Goal: Task Accomplishment & Management: Manage account settings

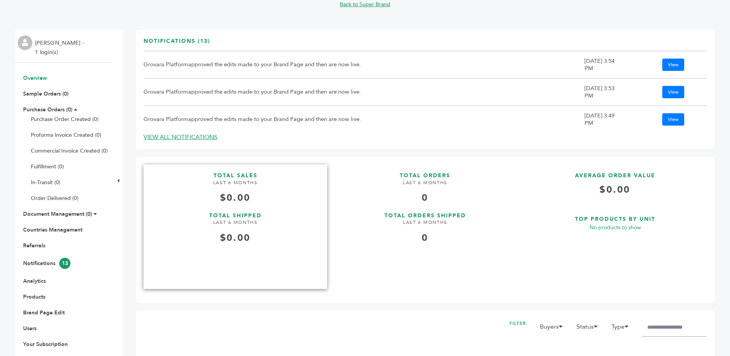
scroll to position [77, 0]
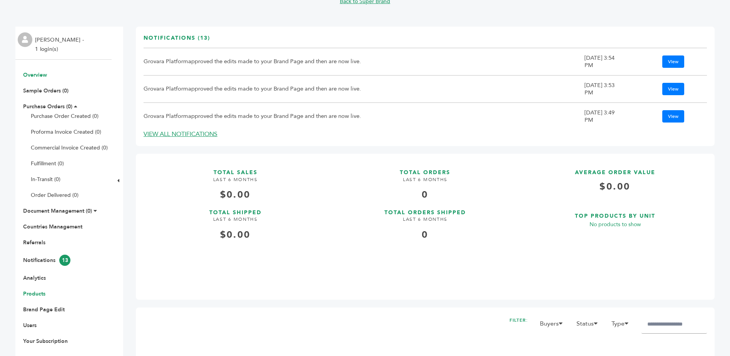
click at [37, 294] on link "Products" at bounding box center [34, 293] width 22 height 7
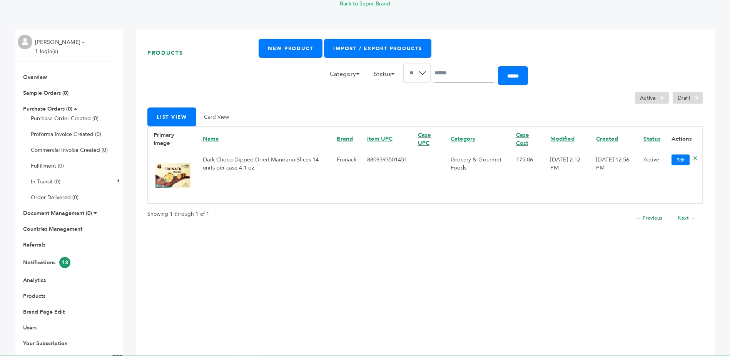
scroll to position [77, 0]
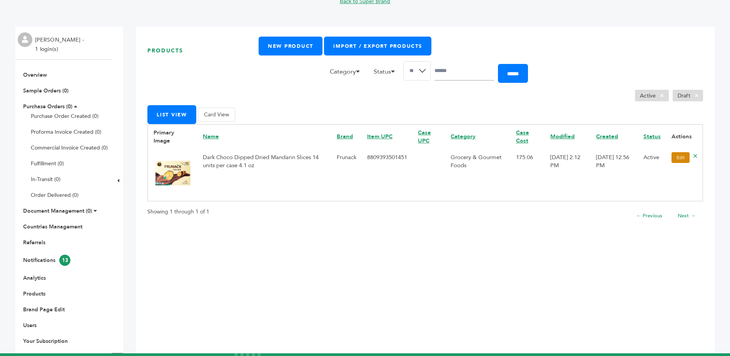
click at [672, 157] on link "Edit" at bounding box center [681, 157] width 18 height 11
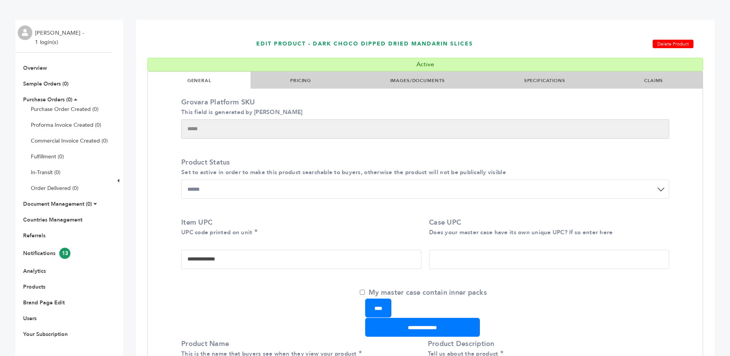
scroll to position [38, 0]
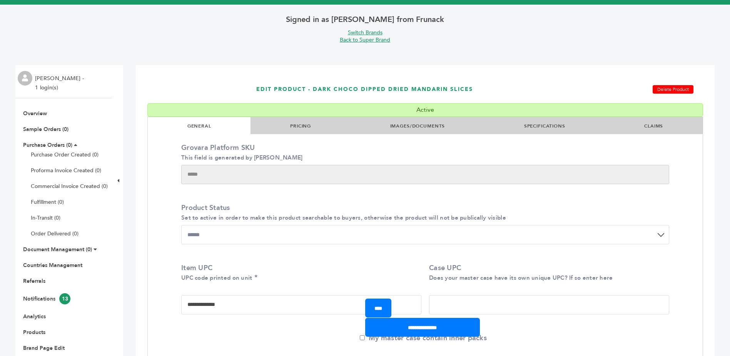
click at [402, 125] on link "IMAGES/DOCUMENTS" at bounding box center [417, 126] width 55 height 6
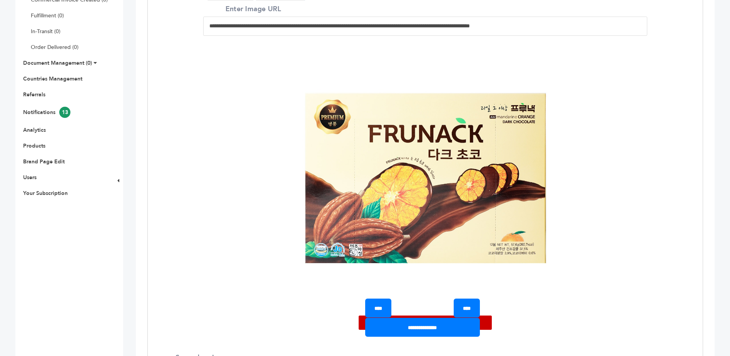
scroll to position [269, 0]
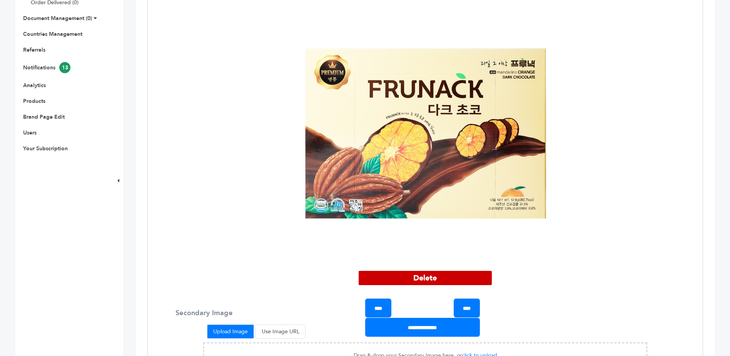
click at [423, 277] on button "Delete" at bounding box center [425, 278] width 133 height 14
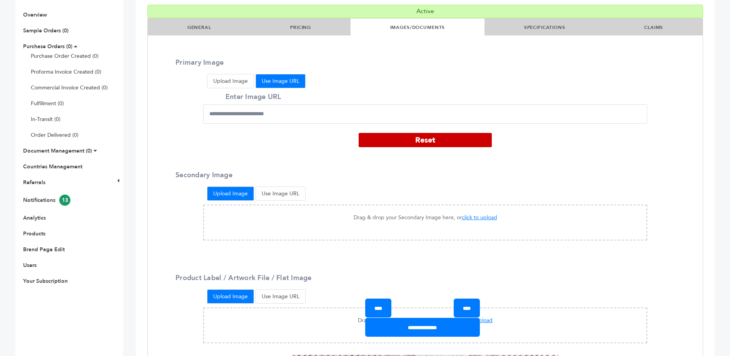
scroll to position [132, 0]
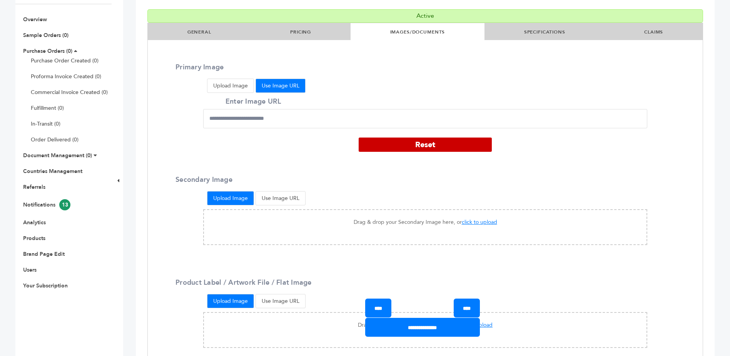
click at [293, 89] on button "Use Image URL" at bounding box center [281, 86] width 50 height 14
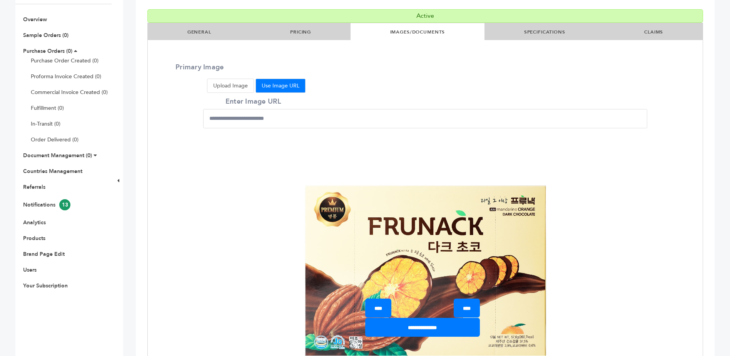
click at [248, 87] on button "Upload Image" at bounding box center [230, 86] width 47 height 14
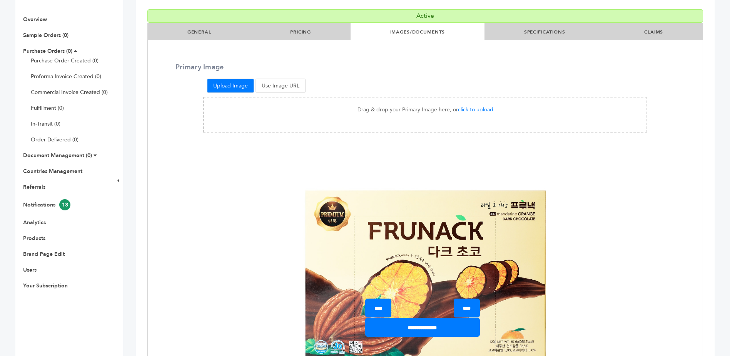
click at [267, 86] on button "Use Image URL" at bounding box center [281, 86] width 50 height 14
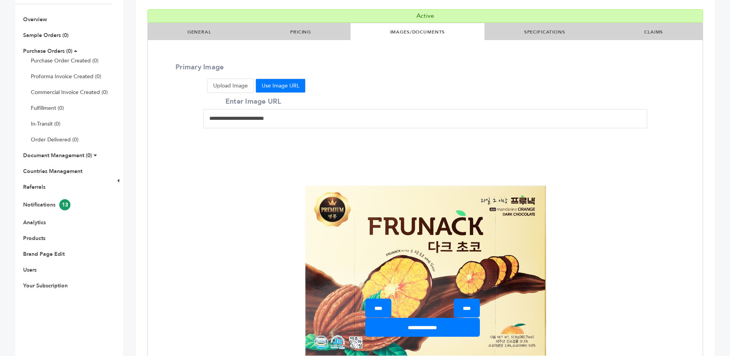
click at [282, 119] on input "Enter Image URL" at bounding box center [425, 118] width 444 height 19
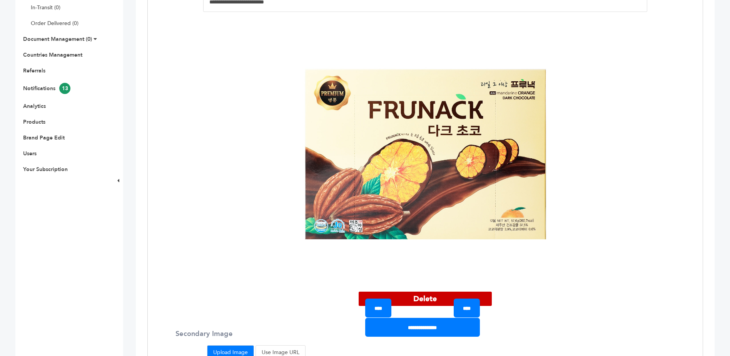
scroll to position [286, 0]
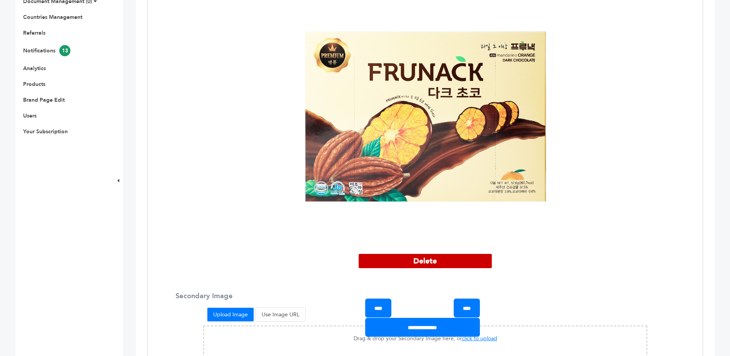
click at [434, 261] on button "Delete" at bounding box center [425, 261] width 133 height 14
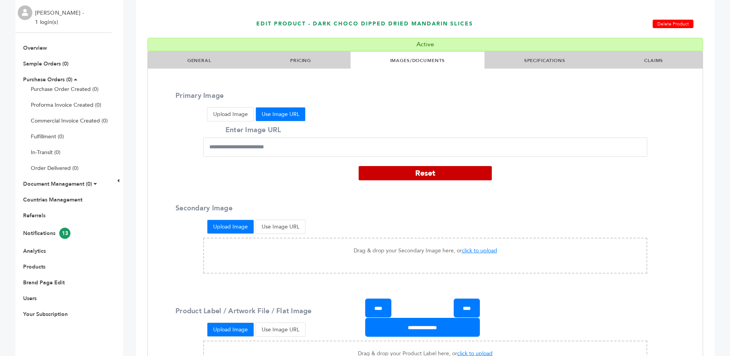
scroll to position [94, 0]
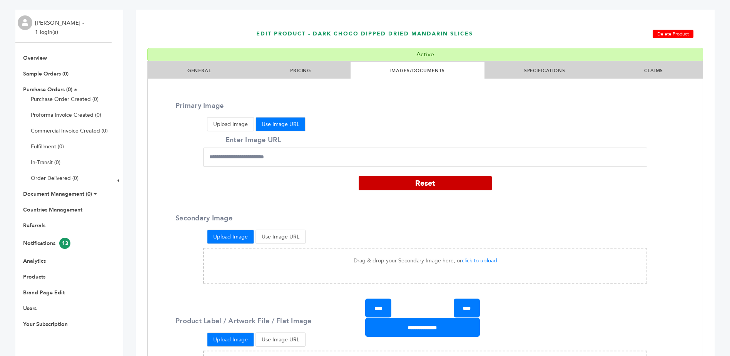
click at [240, 125] on button "Upload Image" at bounding box center [230, 124] width 47 height 14
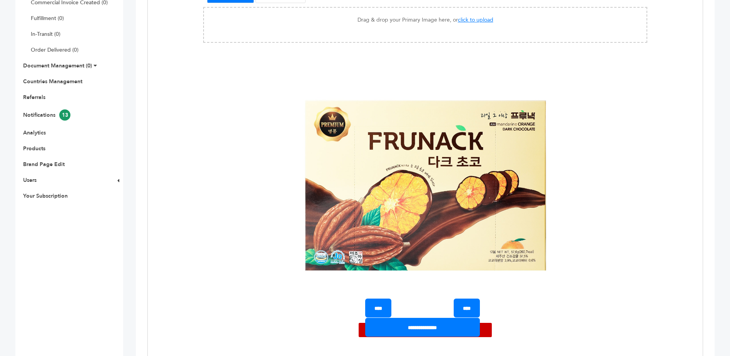
scroll to position [209, 0]
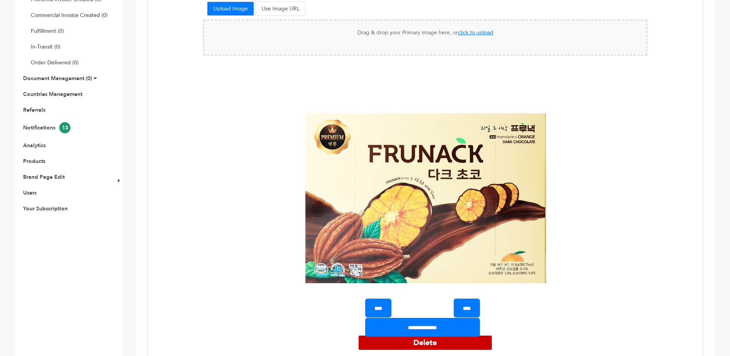
click at [466, 34] on span "click to upload" at bounding box center [475, 32] width 35 height 7
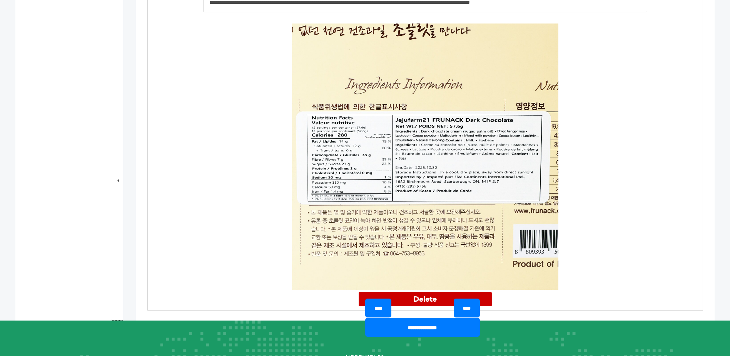
scroll to position [1132, 0]
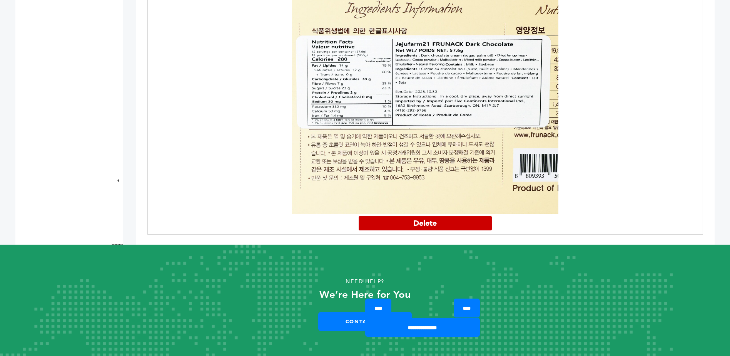
click at [438, 216] on button "Delete" at bounding box center [425, 223] width 133 height 14
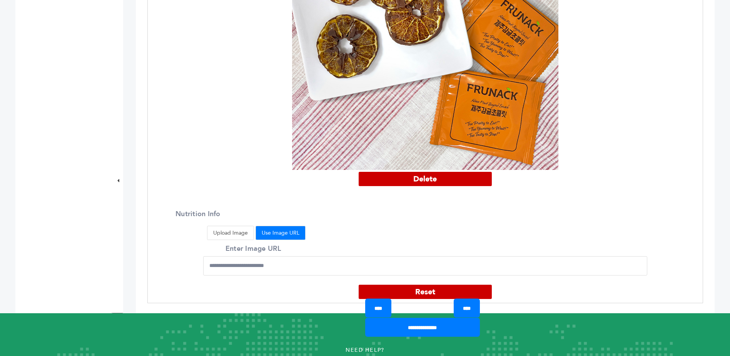
scroll to position [865, 0]
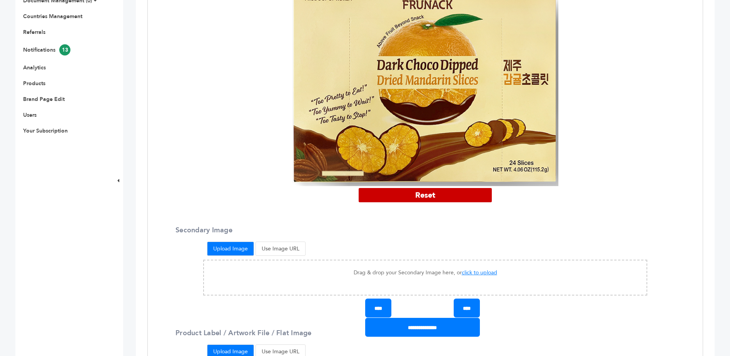
click at [382, 307] on input "****" at bounding box center [378, 307] width 26 height 19
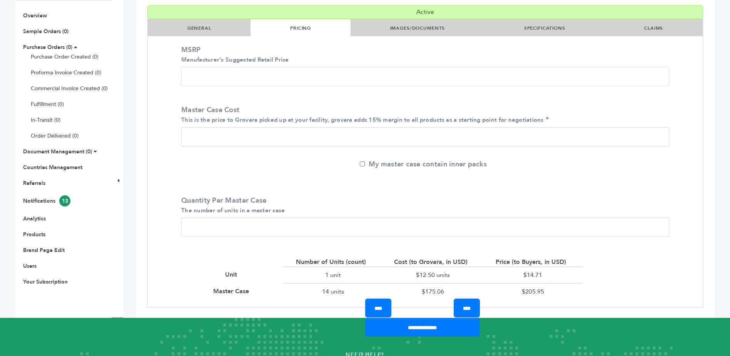
scroll to position [100, 0]
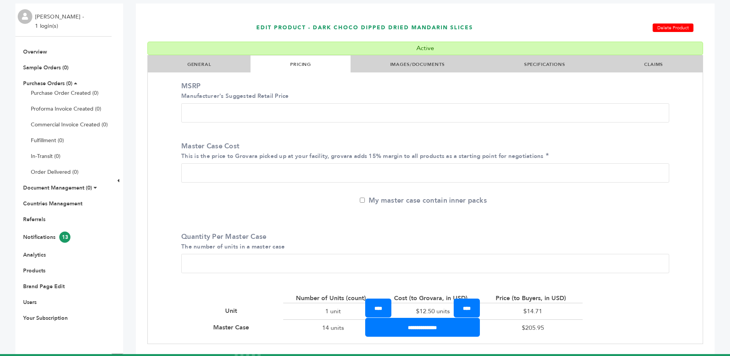
click at [195, 67] on link "GENERAL" at bounding box center [199, 64] width 24 height 6
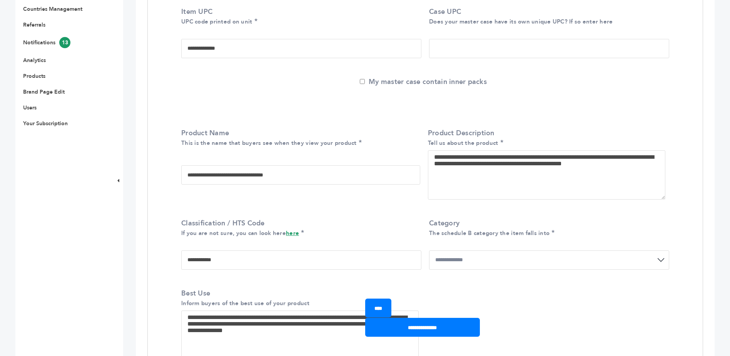
scroll to position [293, 0]
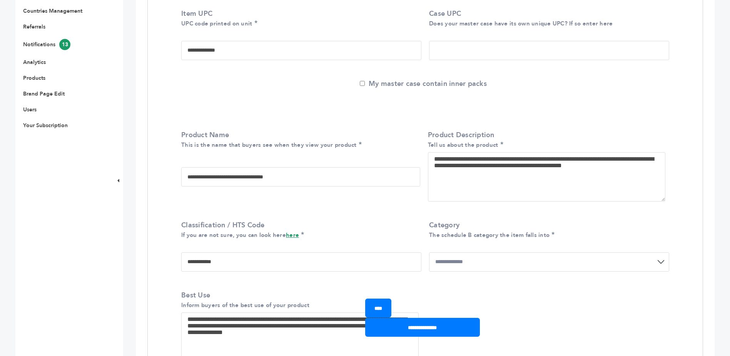
drag, startPoint x: 301, startPoint y: 179, endPoint x: 186, endPoint y: 176, distance: 114.8
click at [186, 176] on input "**********" at bounding box center [300, 176] width 239 height 19
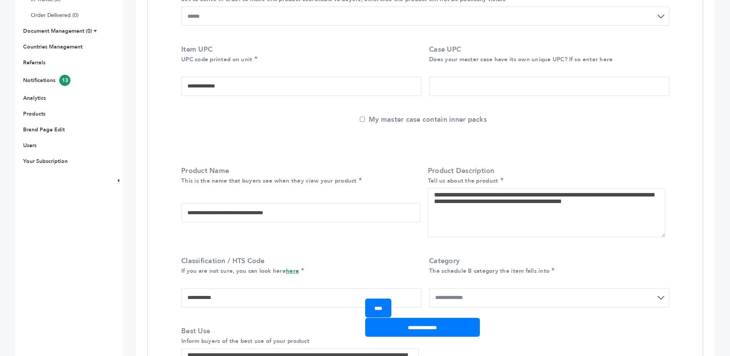
scroll to position [216, 0]
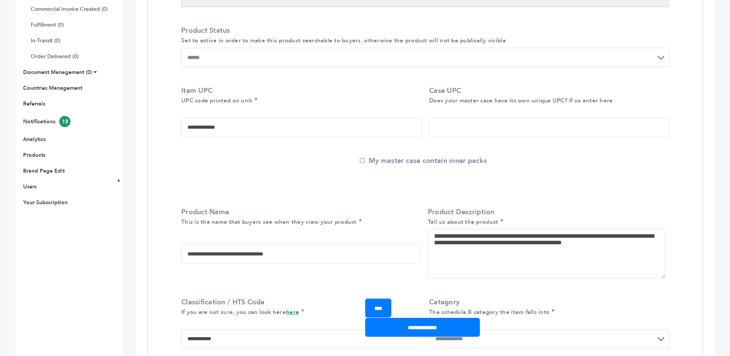
drag, startPoint x: 234, startPoint y: 124, endPoint x: 179, endPoint y: 128, distance: 55.9
click at [179, 128] on div "**********" at bounding box center [426, 113] width 500 height 66
drag, startPoint x: 303, startPoint y: 254, endPoint x: 142, endPoint y: 256, distance: 160.9
click at [142, 256] on div "**********" at bounding box center [425, 344] width 579 height 913
drag, startPoint x: 636, startPoint y: 246, endPoint x: 391, endPoint y: 232, distance: 244.8
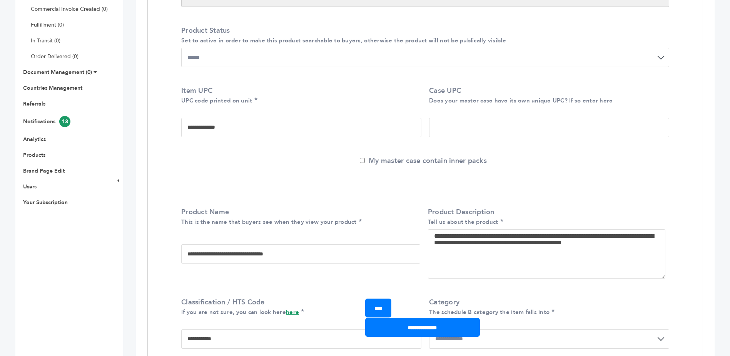
click at [391, 232] on div "**********" at bounding box center [426, 244] width 500 height 86
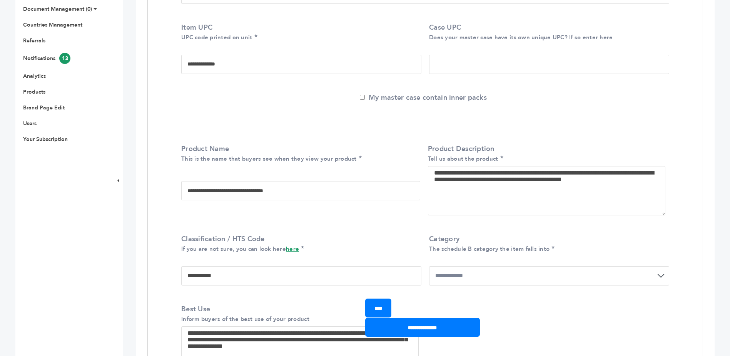
scroll to position [293, 0]
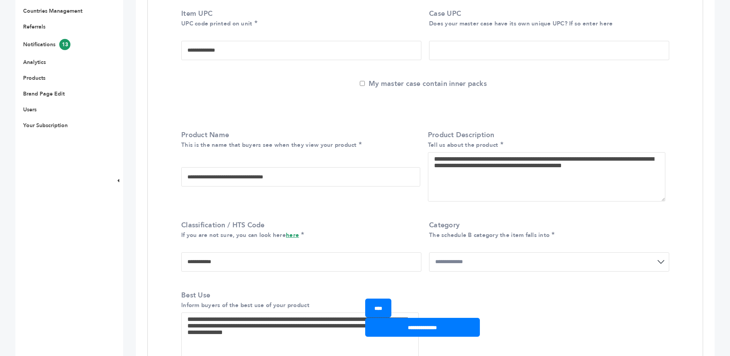
drag, startPoint x: 232, startPoint y: 251, endPoint x: 177, endPoint y: 251, distance: 55.0
click at [177, 251] on div "**********" at bounding box center [426, 247] width 500 height 66
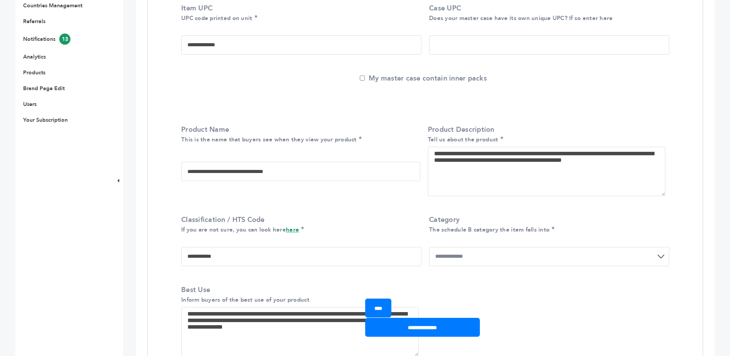
scroll to position [408, 0]
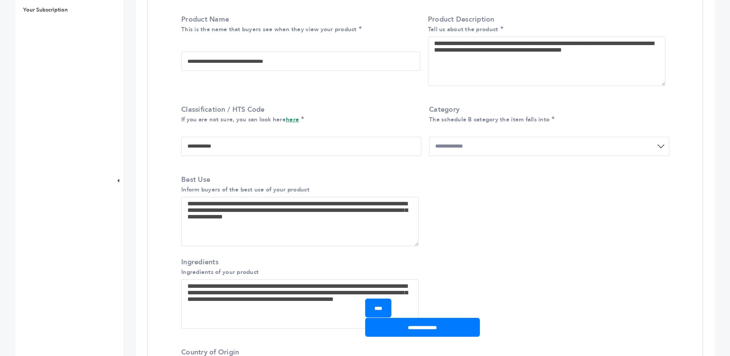
drag, startPoint x: 333, startPoint y: 222, endPoint x: 184, endPoint y: 198, distance: 151.3
click at [184, 198] on textarea "**********" at bounding box center [300, 221] width 238 height 49
drag, startPoint x: 497, startPoint y: 232, endPoint x: 432, endPoint y: 204, distance: 71.6
click at [419, 279] on textarea "**********" at bounding box center [300, 303] width 238 height 49
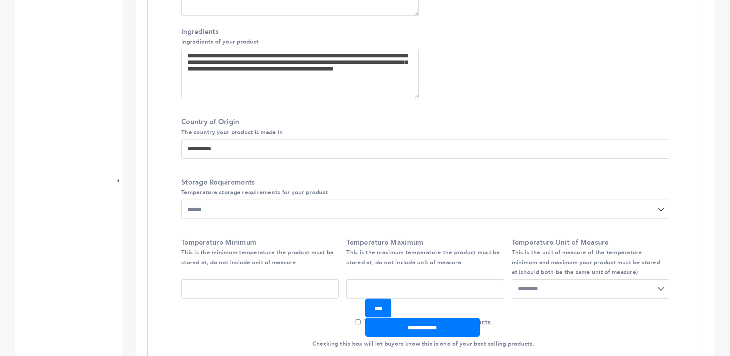
scroll to position [639, 0]
click at [390, 306] on input "****" at bounding box center [378, 307] width 26 height 19
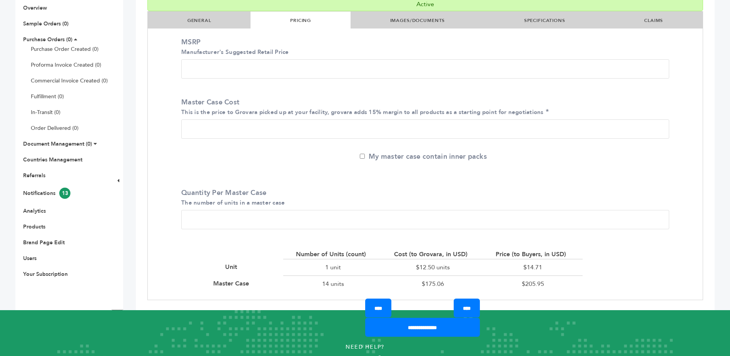
scroll to position [192, 0]
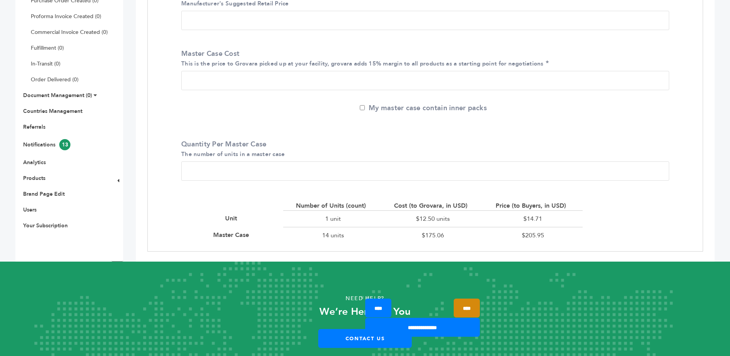
click at [467, 303] on input "****" at bounding box center [467, 307] width 26 height 19
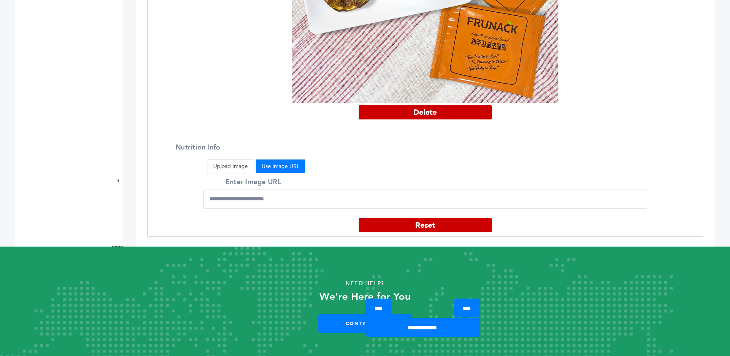
scroll to position [865, 0]
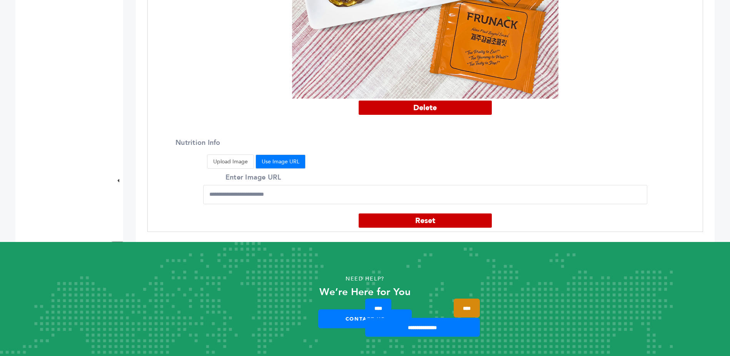
click at [463, 308] on input "****" at bounding box center [467, 307] width 26 height 19
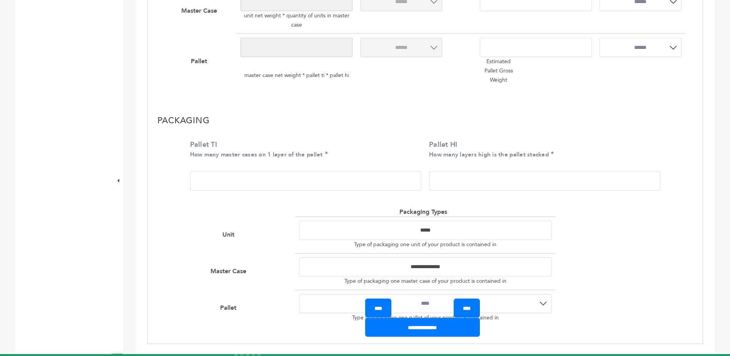
scroll to position [610, 0]
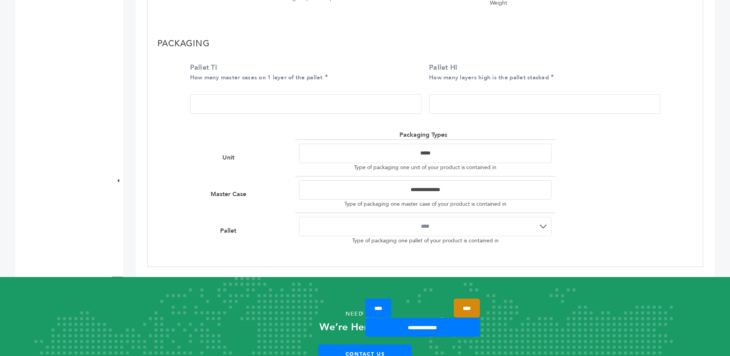
click at [462, 307] on input "****" at bounding box center [467, 307] width 26 height 19
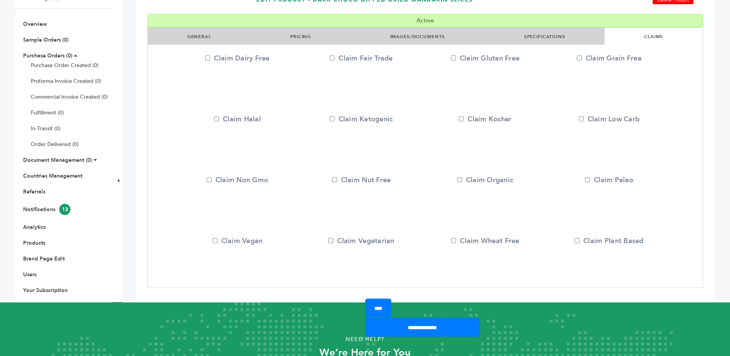
scroll to position [76, 0]
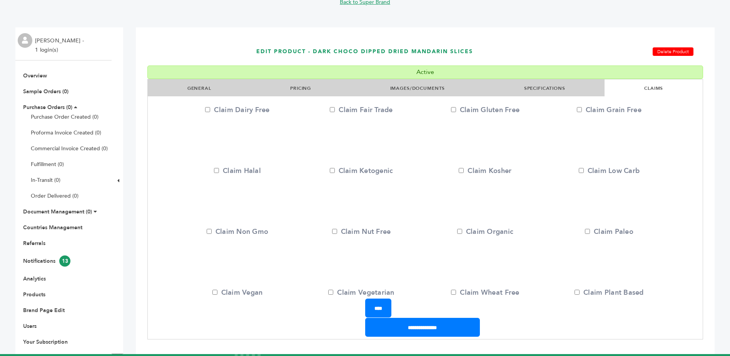
click at [671, 52] on link "Delete Product" at bounding box center [673, 51] width 41 height 8
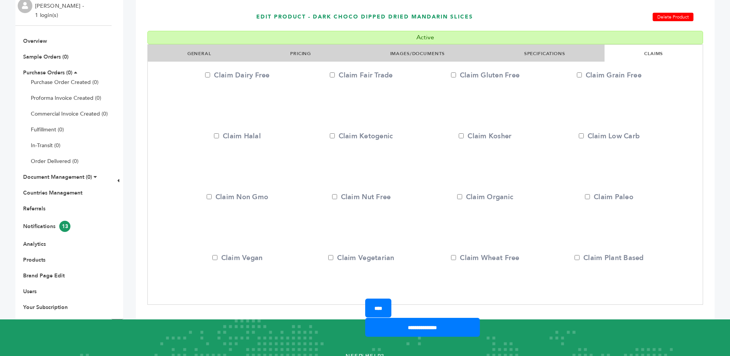
scroll to position [192, 0]
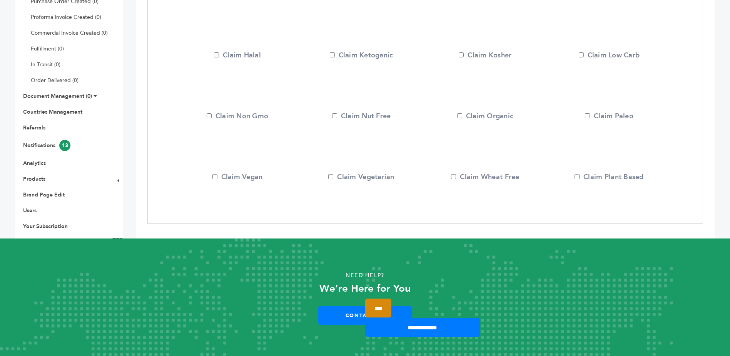
click at [389, 309] on input "****" at bounding box center [378, 307] width 26 height 19
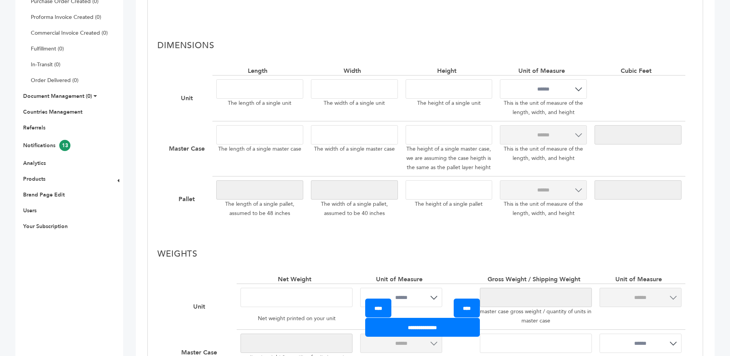
click at [389, 309] on input "****" at bounding box center [378, 307] width 26 height 19
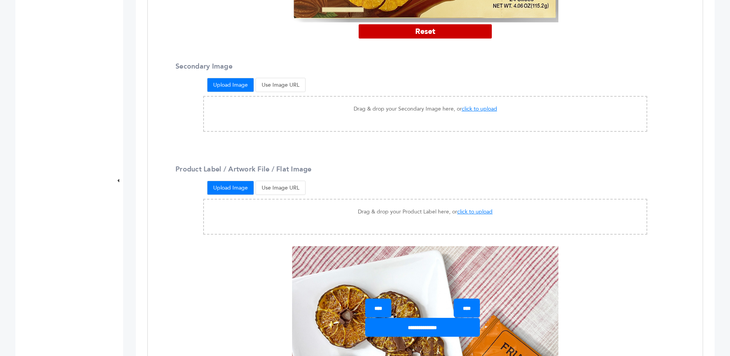
scroll to position [452, 0]
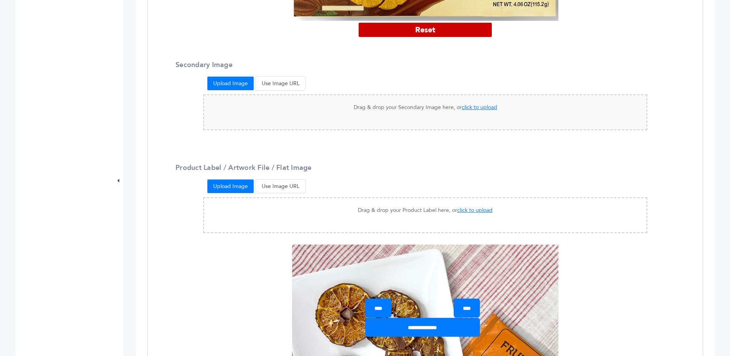
click at [470, 108] on span "click to upload" at bounding box center [479, 107] width 35 height 7
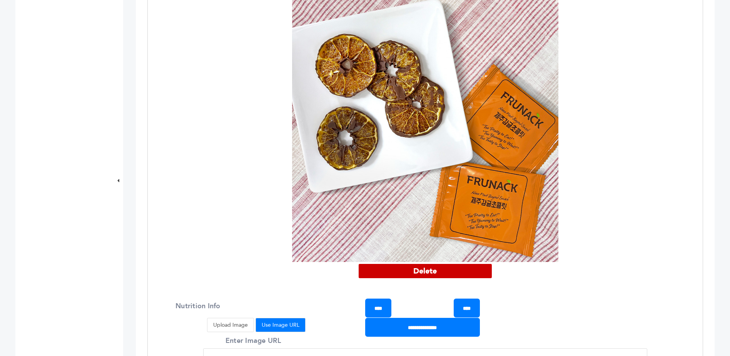
scroll to position [1030, 0]
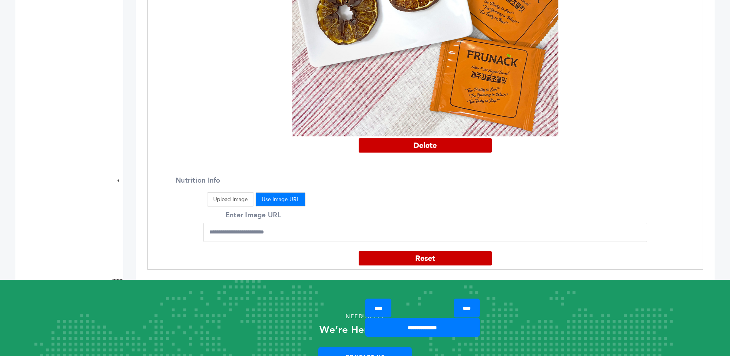
click at [231, 194] on button "Upload Image" at bounding box center [230, 199] width 47 height 14
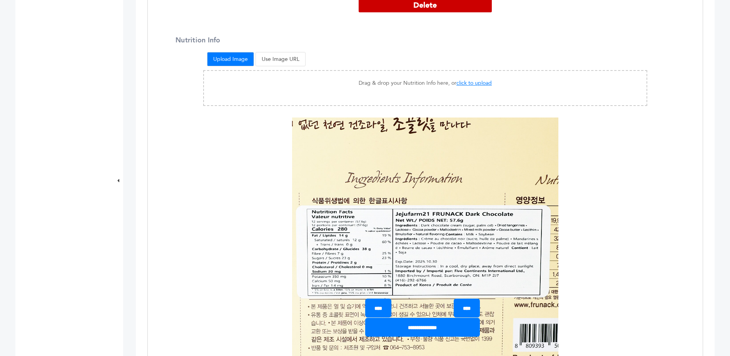
scroll to position [1184, 0]
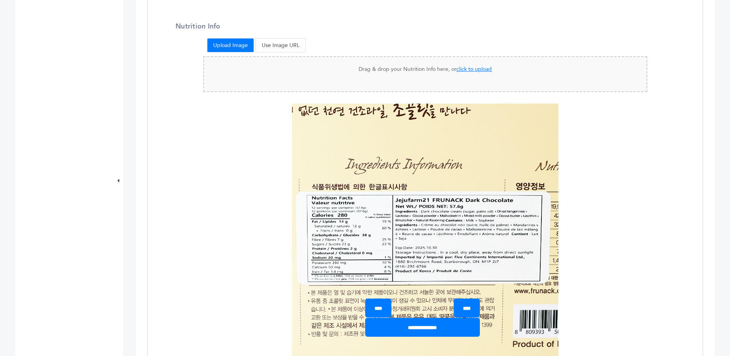
click at [472, 66] on span "click to upload" at bounding box center [474, 68] width 35 height 7
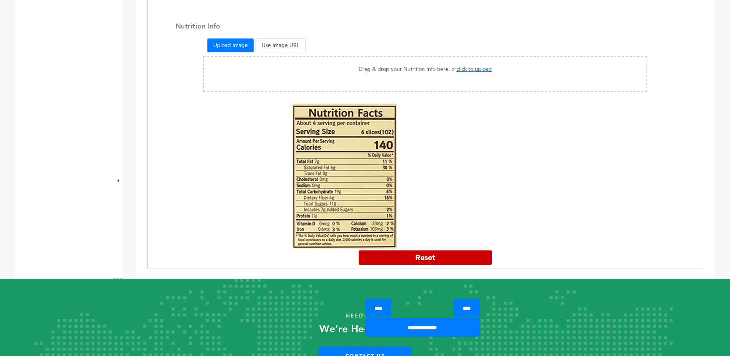
scroll to position [1219, 0]
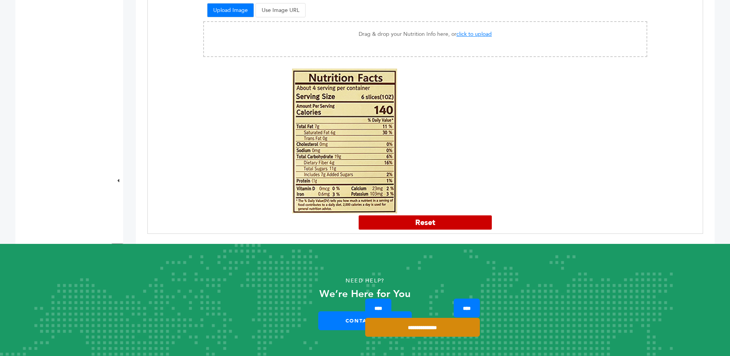
click at [416, 326] on input "**********" at bounding box center [422, 327] width 115 height 19
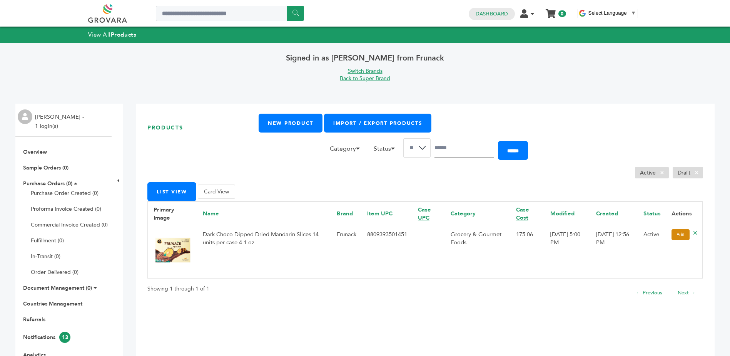
click at [676, 232] on link "Edit" at bounding box center [681, 234] width 18 height 11
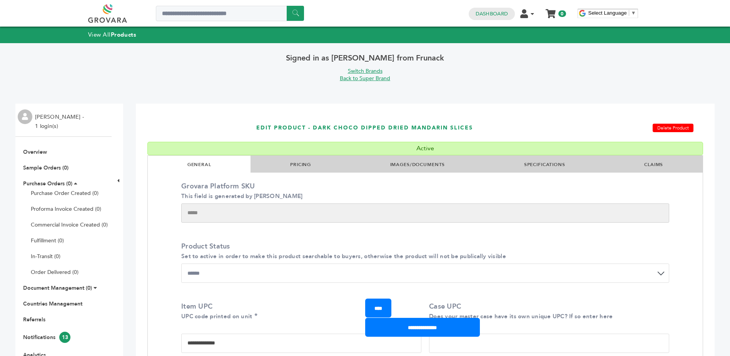
click at [228, 276] on select "**********" at bounding box center [425, 272] width 488 height 19
select select "*****"
click at [181, 263] on select "**********" at bounding box center [425, 272] width 488 height 19
click at [400, 165] on link "IMAGES/DOCUMENTS" at bounding box center [417, 164] width 55 height 6
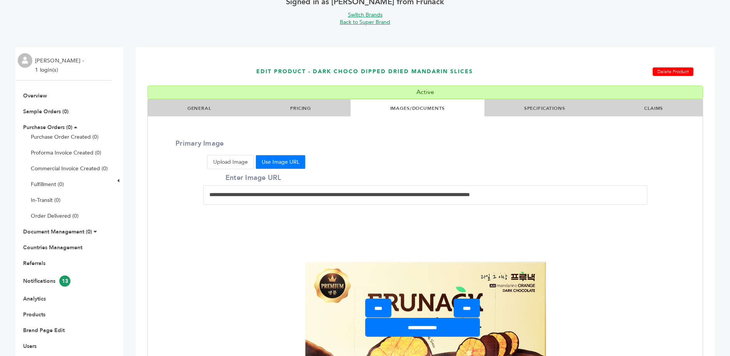
scroll to position [115, 0]
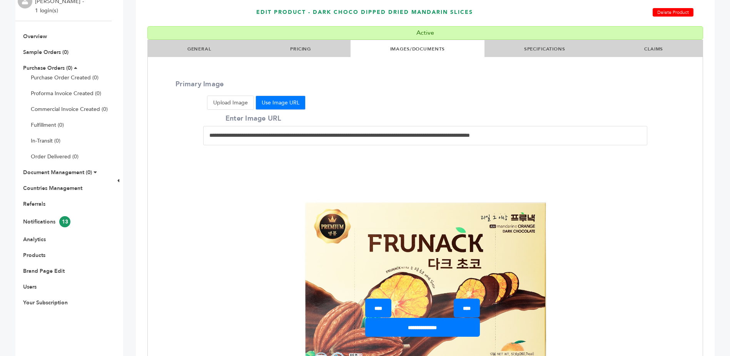
click at [309, 141] on input "**********" at bounding box center [425, 135] width 444 height 19
drag, startPoint x: 603, startPoint y: 138, endPoint x: 153, endPoint y: 136, distance: 449.6
click at [153, 136] on div "**********" at bounding box center [425, 261] width 555 height 364
click at [227, 104] on button "Upload Image" at bounding box center [230, 102] width 47 height 14
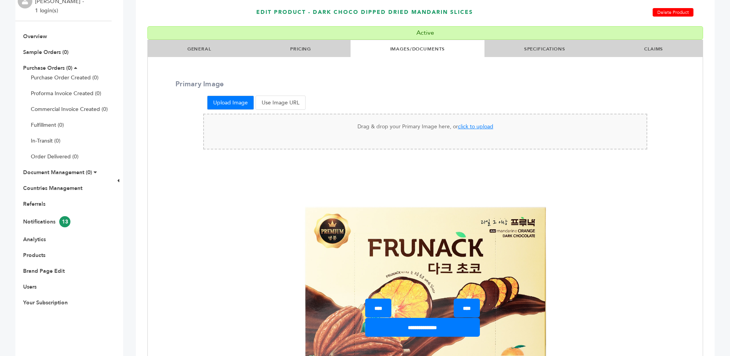
click at [482, 128] on span "click to upload" at bounding box center [475, 126] width 35 height 7
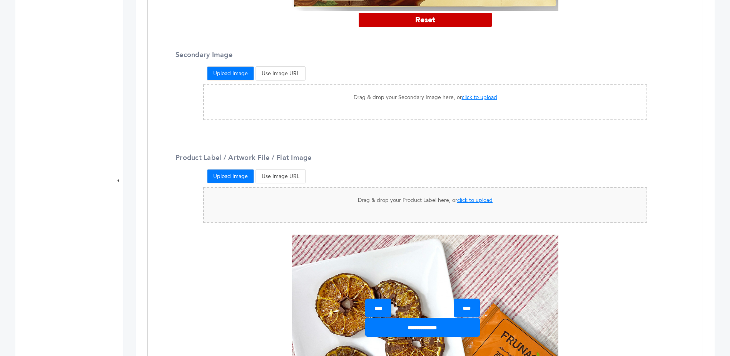
scroll to position [462, 0]
click at [475, 95] on span "click to upload" at bounding box center [479, 97] width 35 height 7
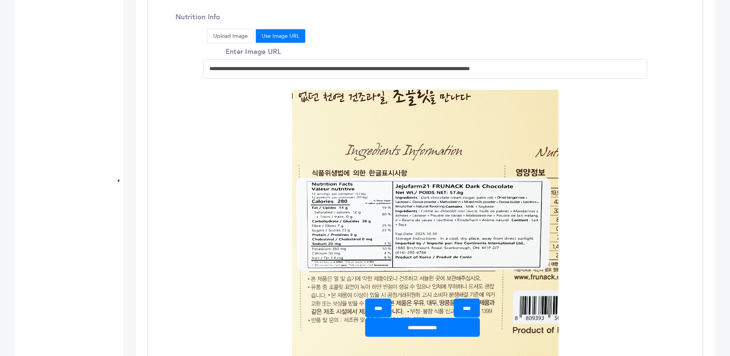
scroll to position [1193, 0]
click at [232, 28] on button "Upload Image" at bounding box center [230, 35] width 47 height 14
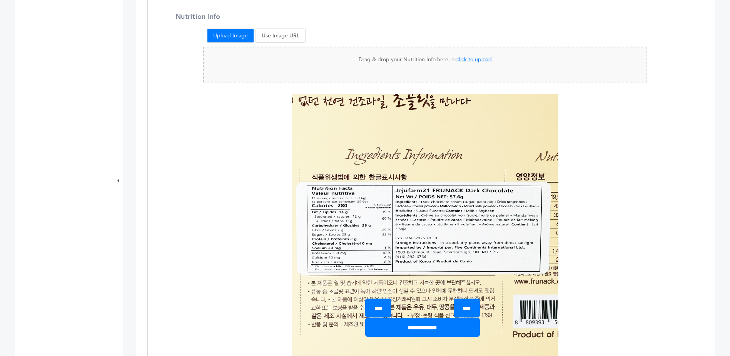
click at [464, 56] on span "click to upload" at bounding box center [474, 59] width 35 height 7
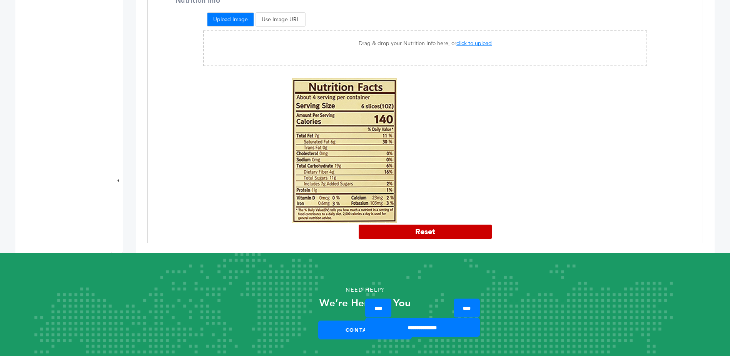
scroll to position [1219, 0]
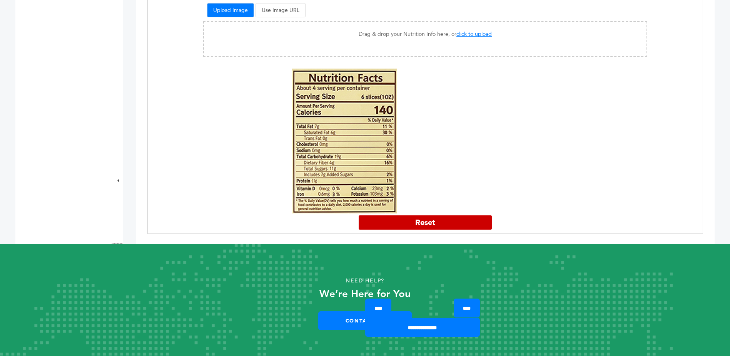
click at [443, 215] on button "Reset" at bounding box center [425, 222] width 133 height 14
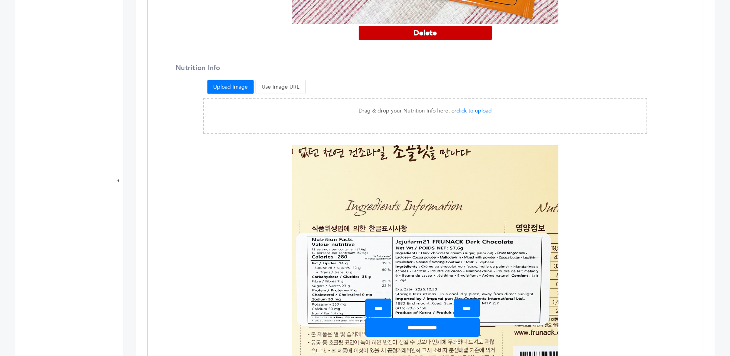
scroll to position [1142, 0]
click at [460, 107] on span "click to upload" at bounding box center [474, 110] width 35 height 7
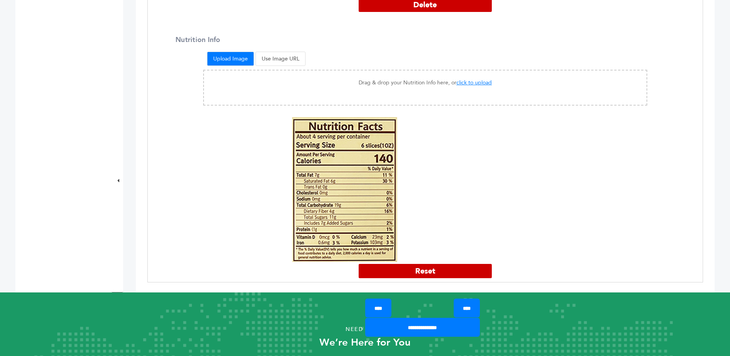
scroll to position [1219, 0]
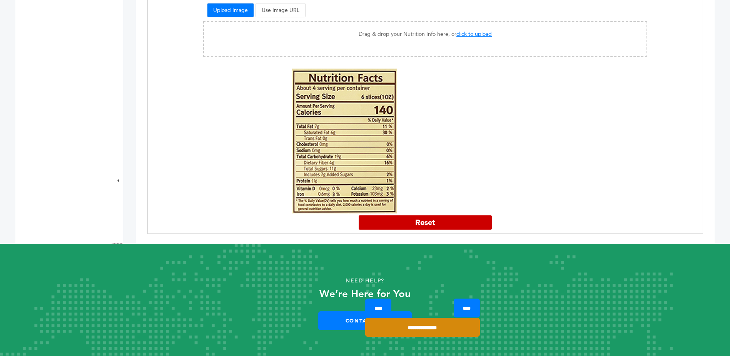
click at [434, 326] on input "**********" at bounding box center [422, 327] width 115 height 19
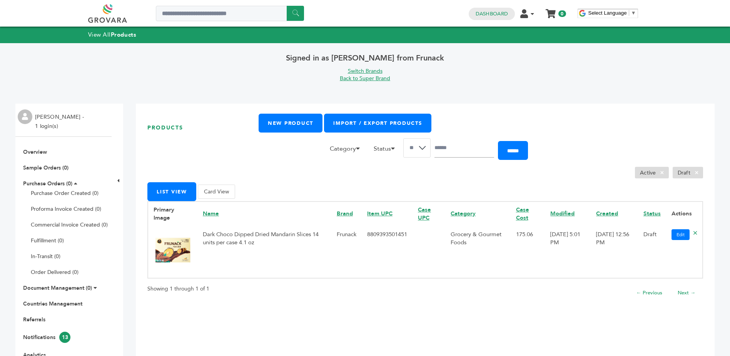
click at [221, 187] on button "Card View" at bounding box center [216, 191] width 37 height 14
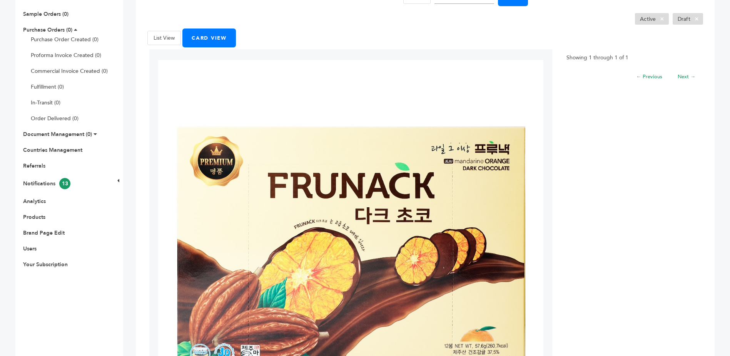
scroll to position [154, 0]
click at [327, 225] on img at bounding box center [350, 252] width 385 height 385
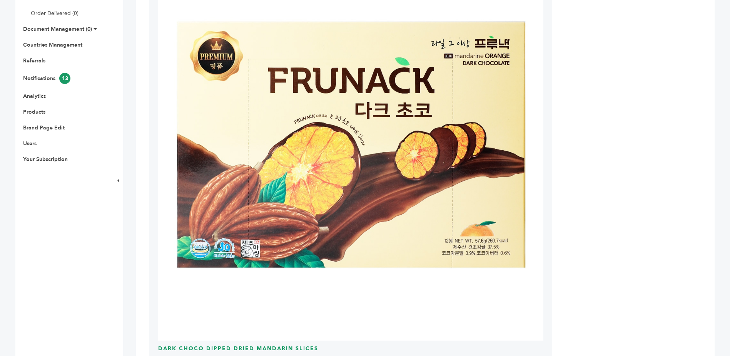
scroll to position [269, 0]
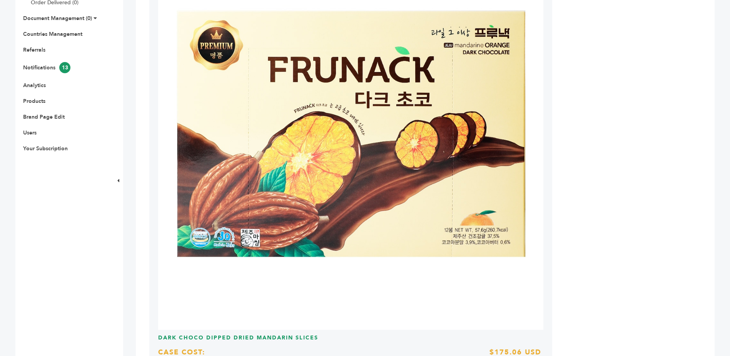
click at [348, 201] on img at bounding box center [350, 136] width 385 height 385
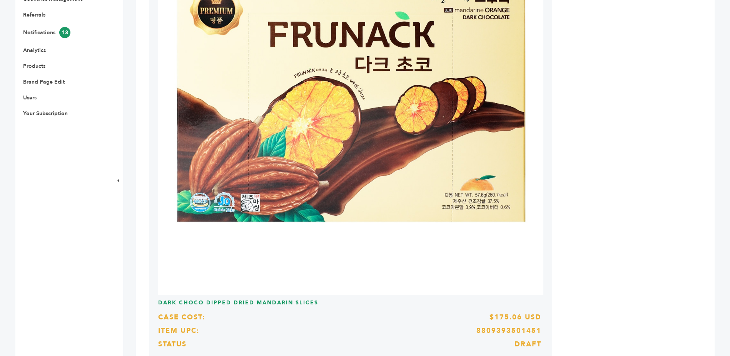
scroll to position [346, 0]
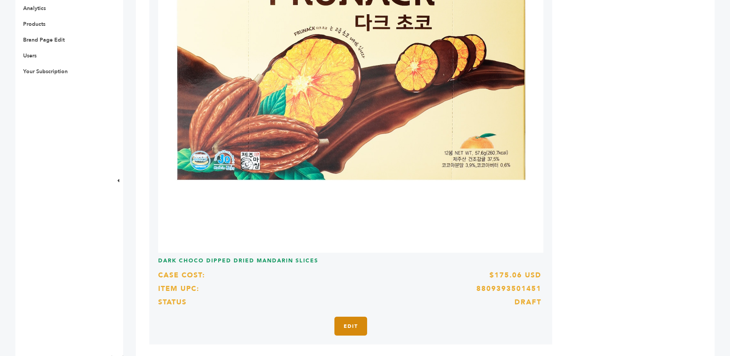
click at [350, 322] on link "Edit" at bounding box center [351, 325] width 32 height 19
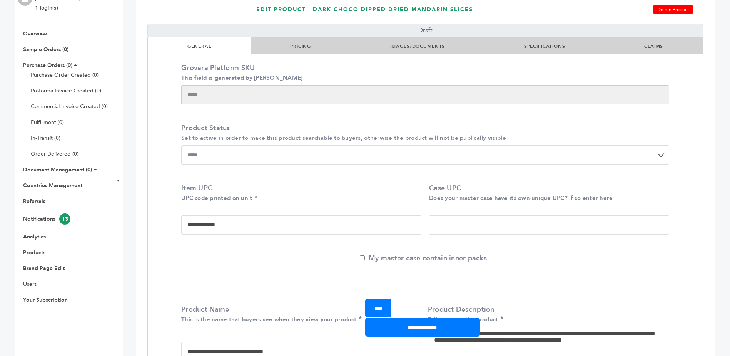
scroll to position [115, 0]
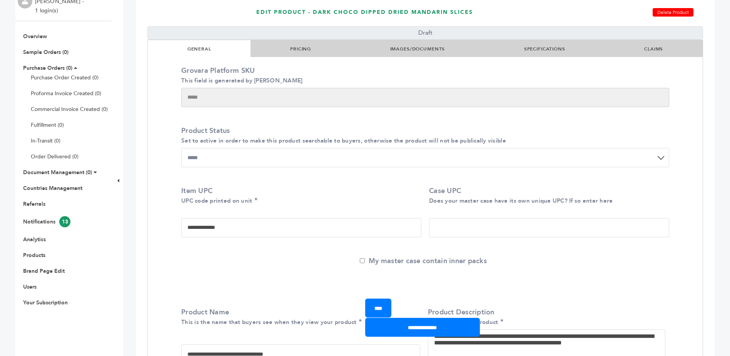
click at [418, 48] on link "IMAGES/DOCUMENTS" at bounding box center [417, 49] width 55 height 6
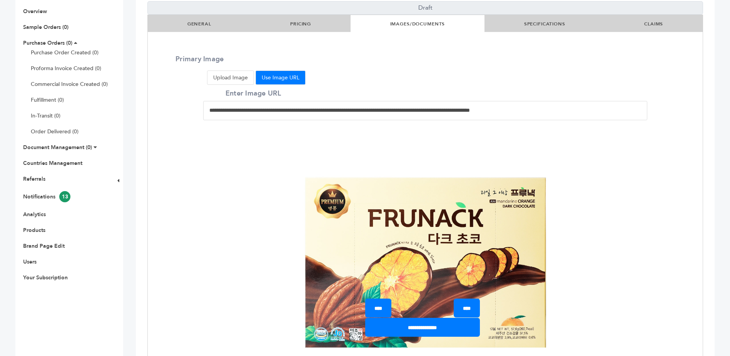
scroll to position [154, 0]
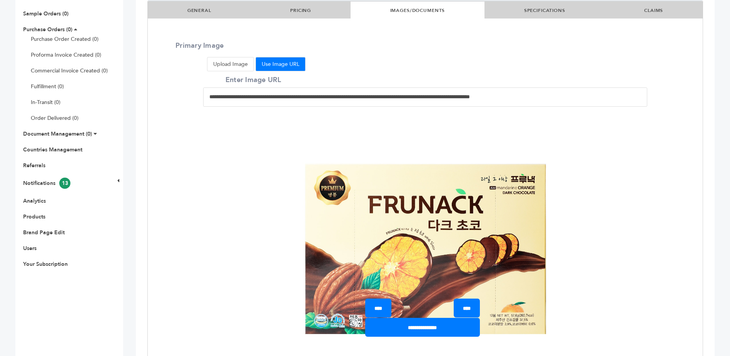
click at [291, 93] on input "**********" at bounding box center [425, 96] width 444 height 19
drag, startPoint x: 591, startPoint y: 99, endPoint x: 174, endPoint y: 104, distance: 416.9
click at [174, 104] on div "**********" at bounding box center [425, 223] width 555 height 364
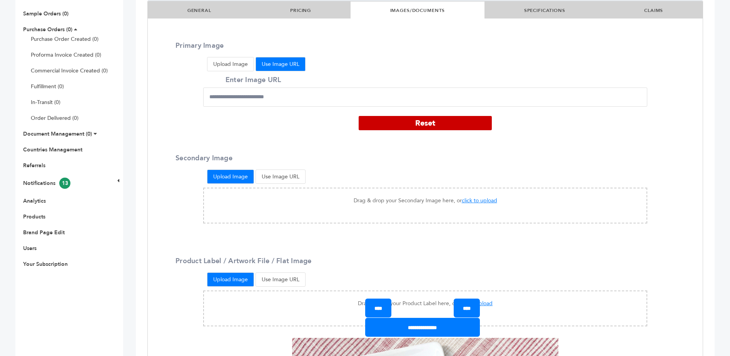
click at [241, 70] on button "Upload Image" at bounding box center [230, 64] width 47 height 14
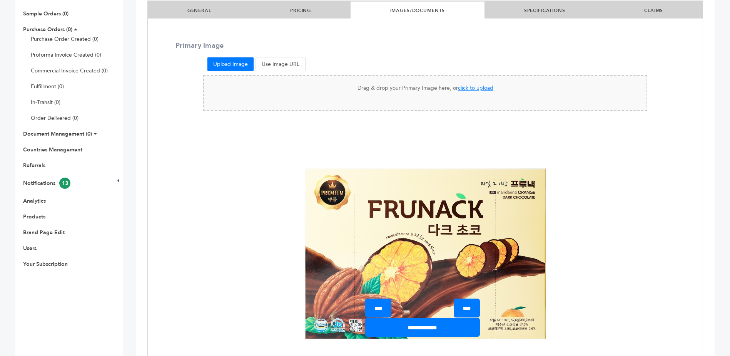
click at [461, 90] on span "click to upload" at bounding box center [475, 87] width 35 height 7
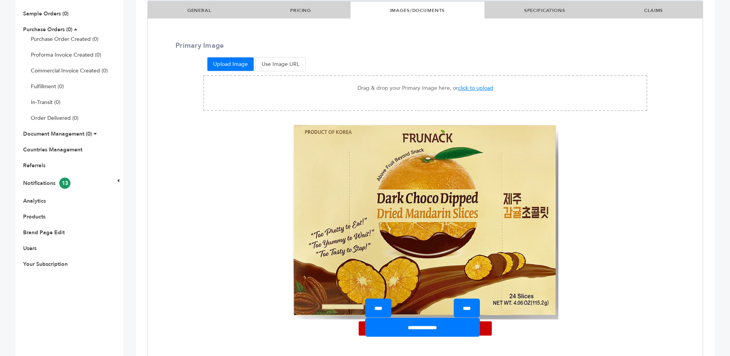
click at [286, 64] on button "Use Image URL" at bounding box center [281, 64] width 50 height 14
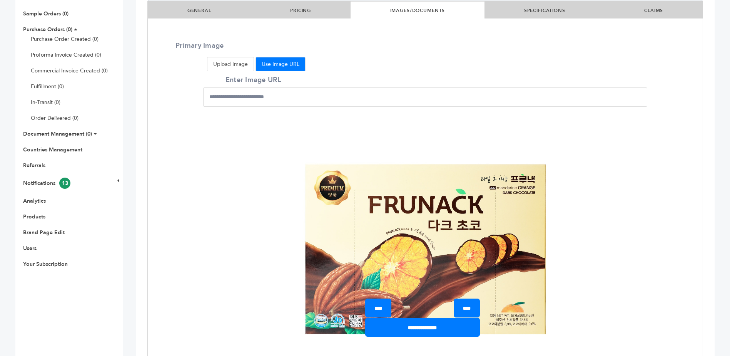
click at [236, 65] on button "Upload Image" at bounding box center [230, 64] width 47 height 14
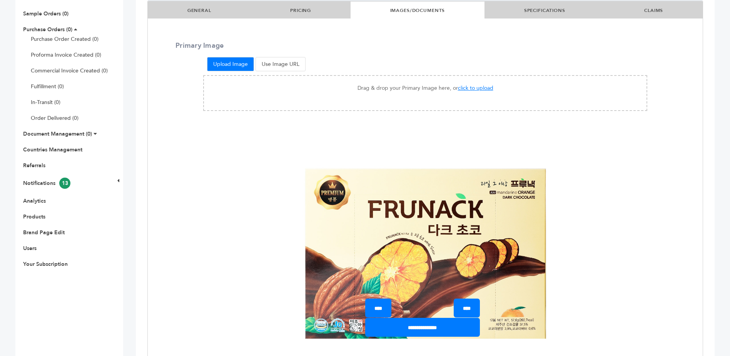
click at [276, 65] on button "Use Image URL" at bounding box center [281, 64] width 50 height 14
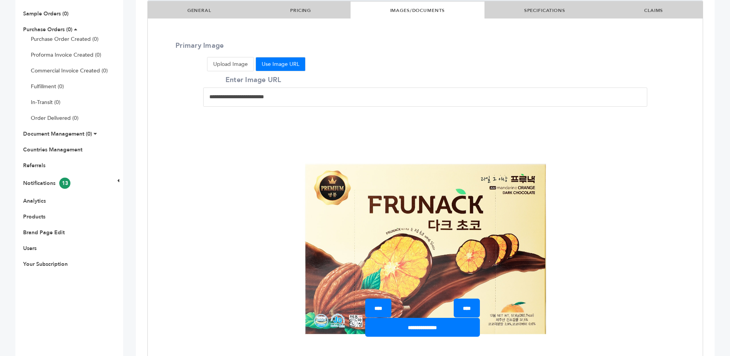
click at [291, 95] on input "Enter Image URL" at bounding box center [425, 96] width 444 height 19
click at [291, 97] on input "Enter Image URL" at bounding box center [425, 96] width 444 height 19
drag, startPoint x: 291, startPoint y: 97, endPoint x: 265, endPoint y: 101, distance: 25.8
click at [265, 101] on input "Enter Image URL" at bounding box center [425, 96] width 444 height 19
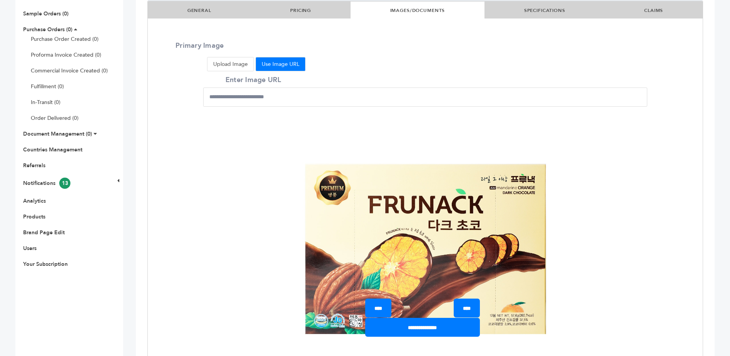
click at [233, 62] on button "Upload Image" at bounding box center [230, 64] width 47 height 14
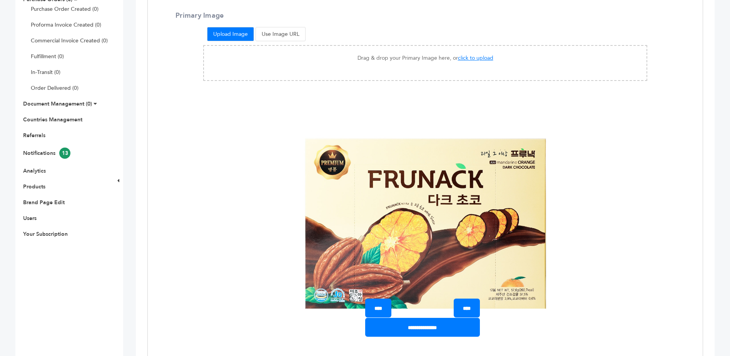
scroll to position [231, 0]
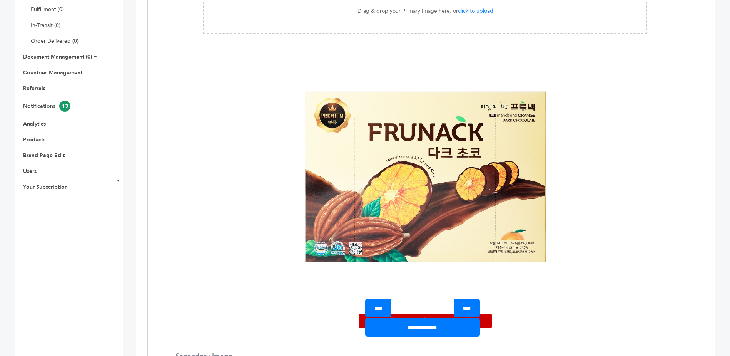
click at [333, 147] on img at bounding box center [425, 178] width 266 height 266
drag, startPoint x: 358, startPoint y: 152, endPoint x: 344, endPoint y: 156, distance: 14.2
click at [344, 156] on img at bounding box center [425, 178] width 266 height 266
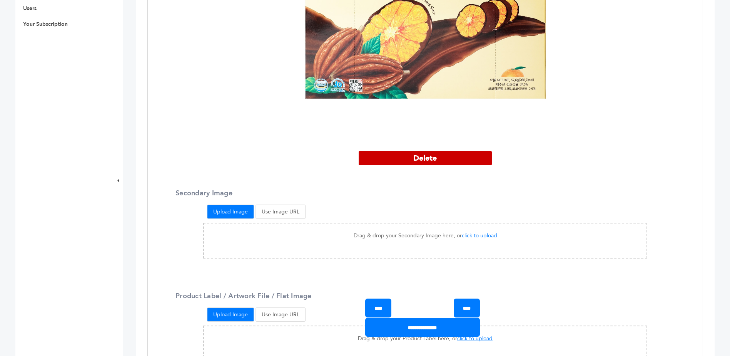
scroll to position [423, 0]
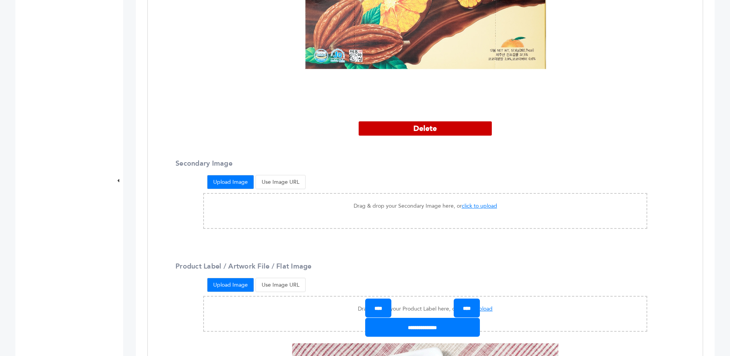
click at [420, 127] on button "Delete" at bounding box center [425, 128] width 133 height 14
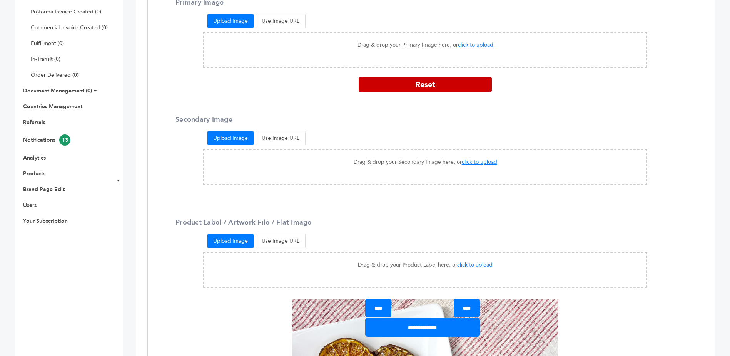
scroll to position [154, 0]
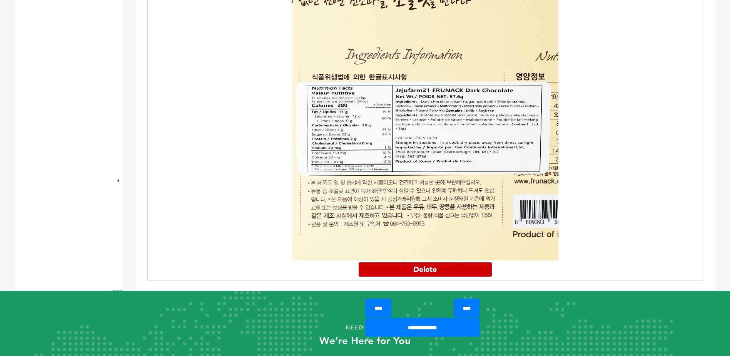
click at [431, 262] on button "Delete" at bounding box center [425, 269] width 133 height 14
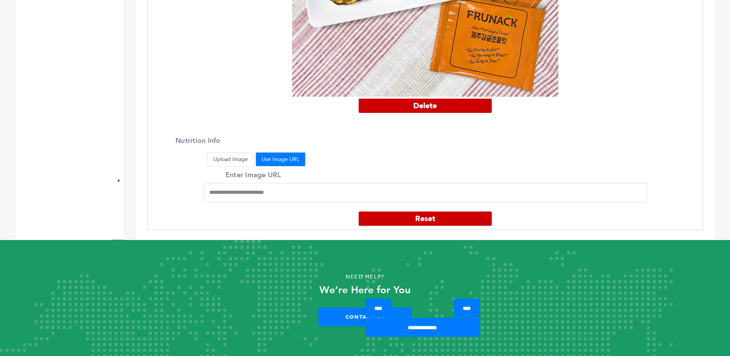
click at [231, 159] on button "Upload Image" at bounding box center [230, 159] width 47 height 14
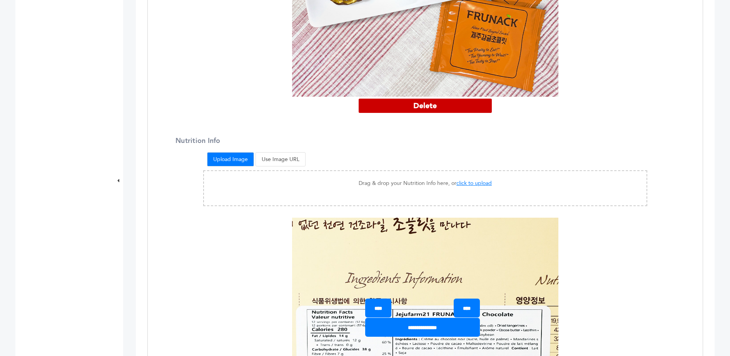
click at [231, 159] on button "Upload Image" at bounding box center [230, 159] width 47 height 14
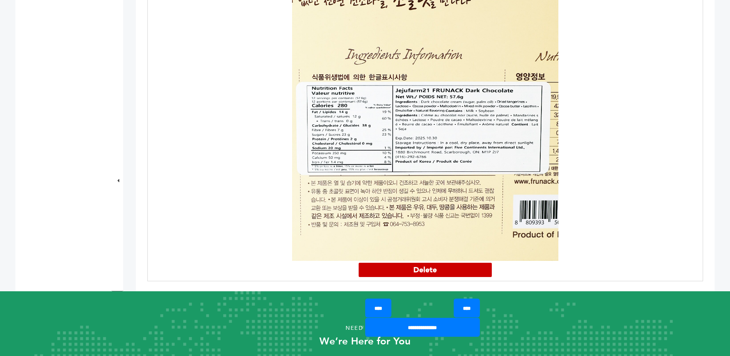
scroll to position [938, 0]
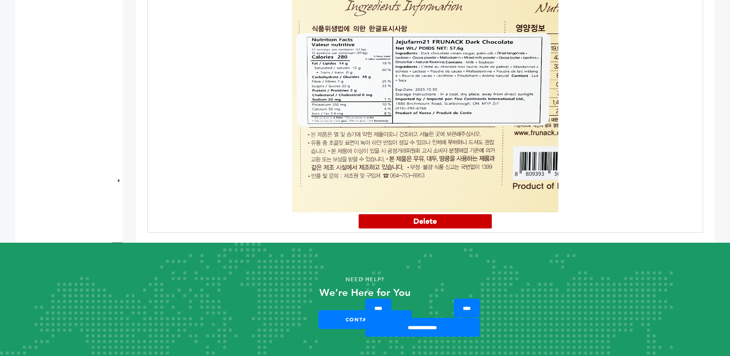
click at [394, 214] on button "Delete" at bounding box center [425, 221] width 133 height 14
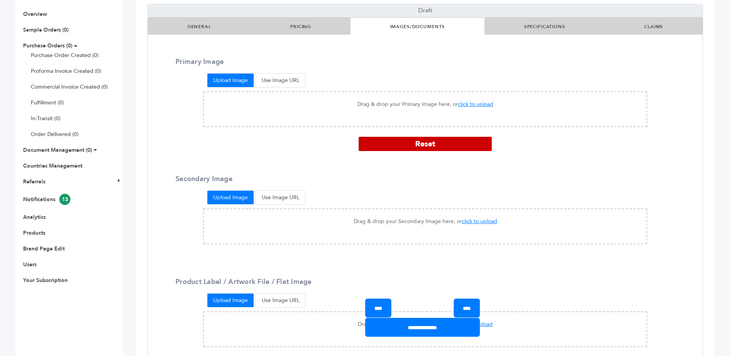
scroll to position [93, 0]
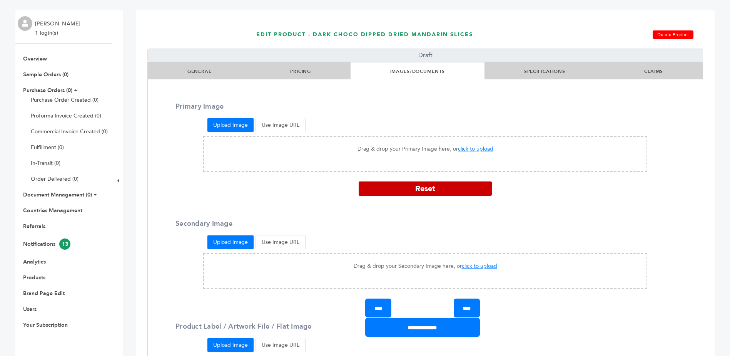
click at [225, 126] on button "Upload Image" at bounding box center [230, 125] width 47 height 14
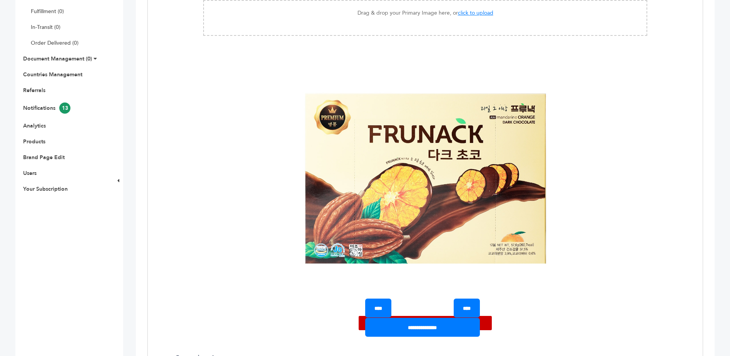
scroll to position [363, 0]
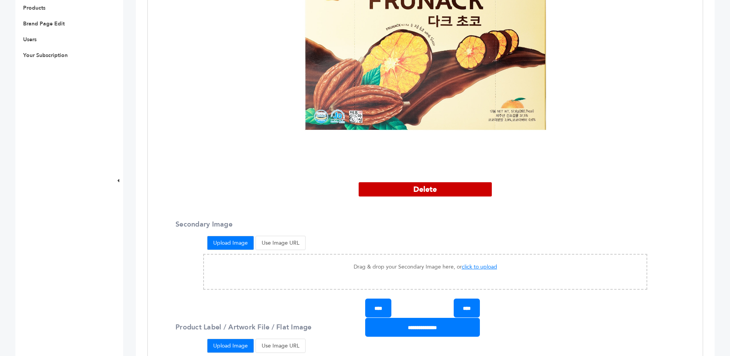
click at [427, 186] on button "Delete" at bounding box center [425, 189] width 133 height 14
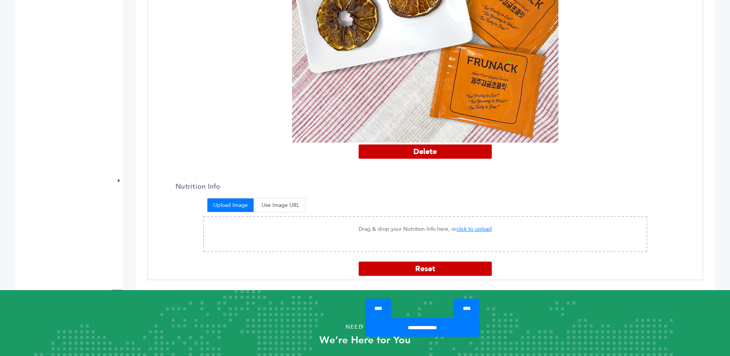
scroll to position [671, 0]
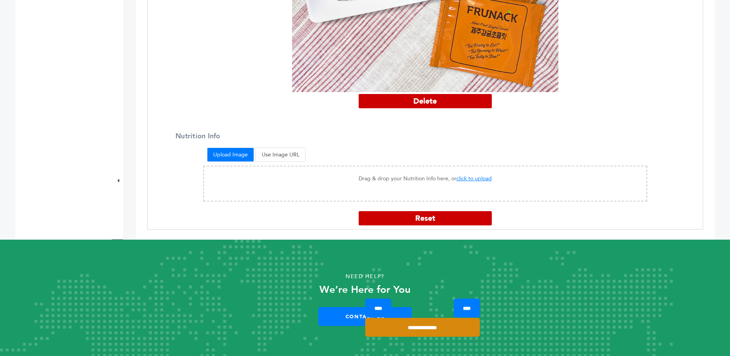
click at [422, 331] on input "**********" at bounding box center [422, 327] width 115 height 19
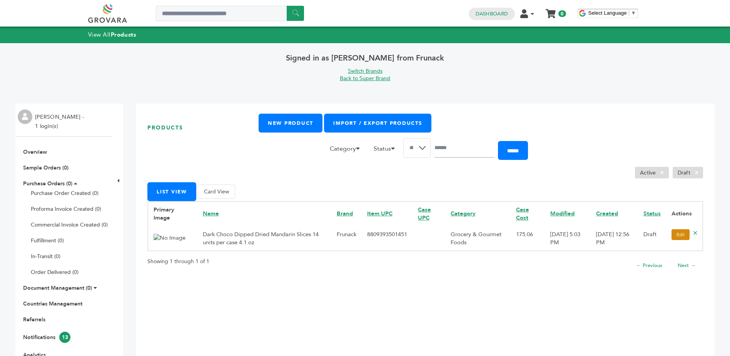
click at [676, 236] on link "Edit" at bounding box center [681, 234] width 18 height 11
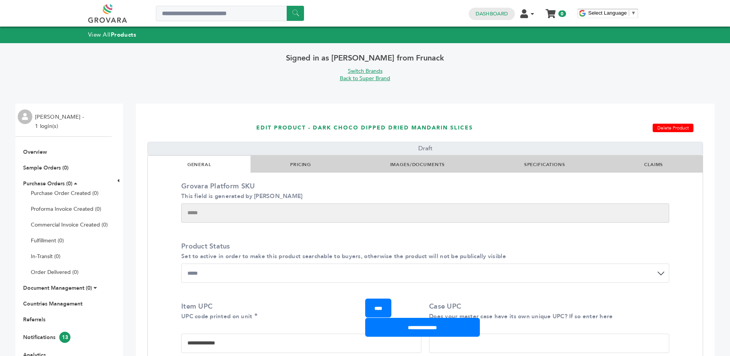
click at [415, 166] on link "IMAGES/DOCUMENTS" at bounding box center [417, 164] width 55 height 6
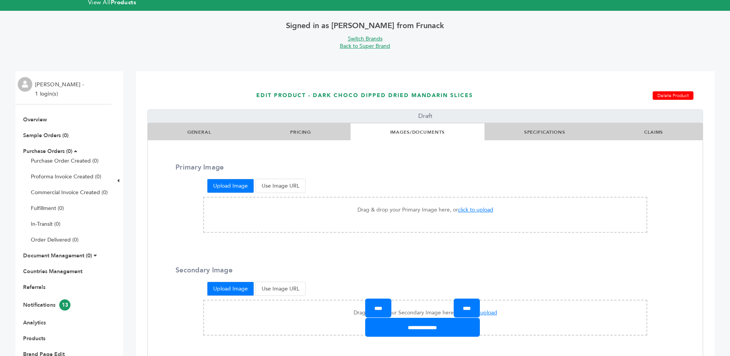
scroll to position [77, 0]
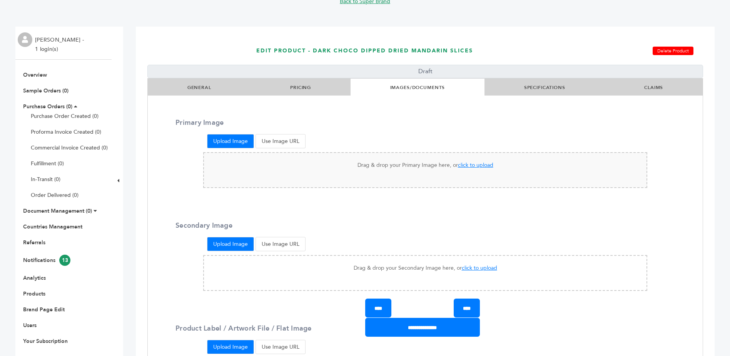
click at [472, 166] on span "click to upload" at bounding box center [475, 164] width 35 height 7
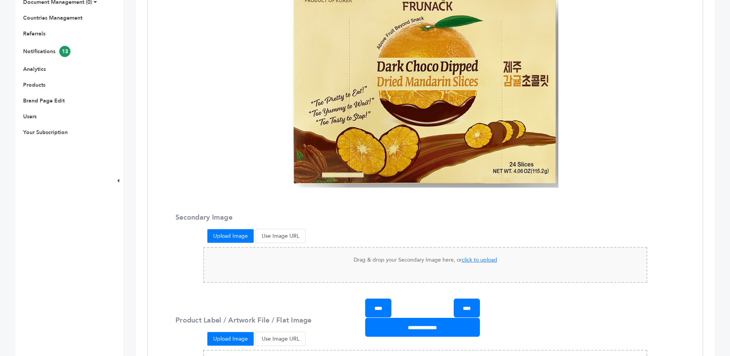
scroll to position [385, 0]
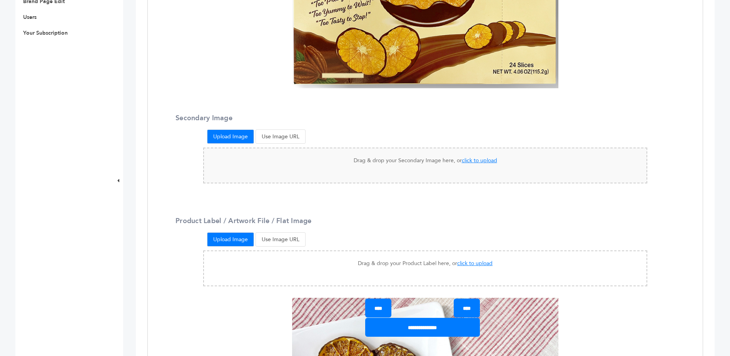
click at [479, 159] on span "click to upload" at bounding box center [479, 160] width 35 height 7
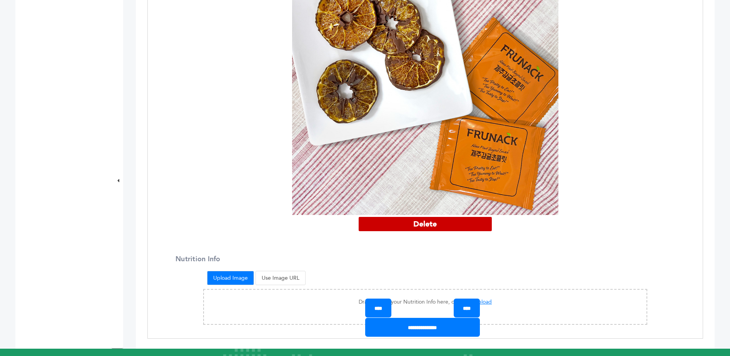
scroll to position [1039, 0]
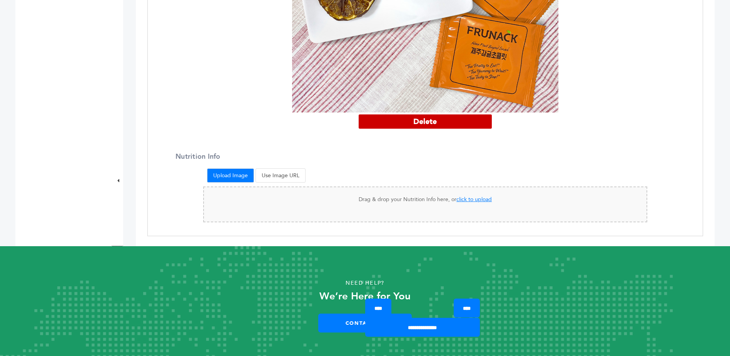
click at [466, 196] on span "click to upload" at bounding box center [474, 199] width 35 height 7
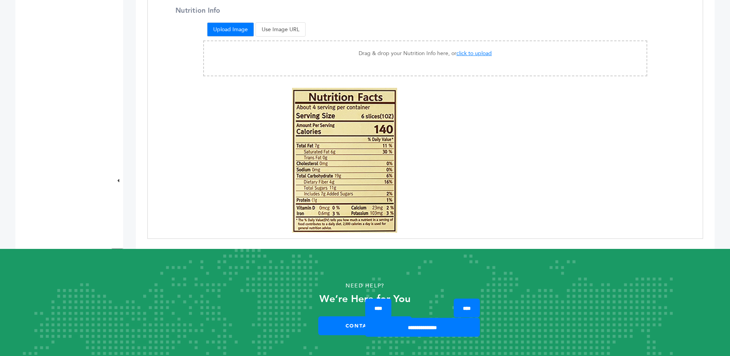
scroll to position [1190, 0]
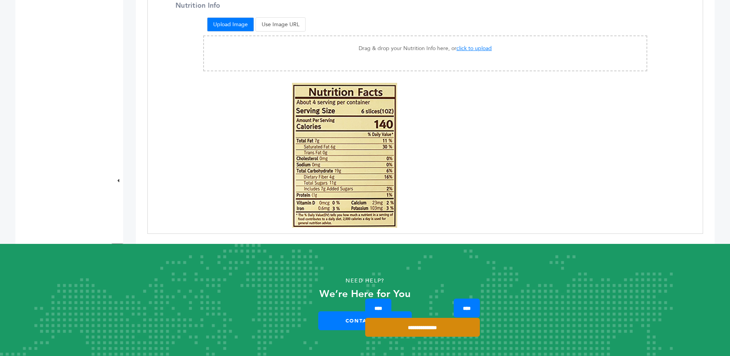
click at [417, 325] on input "**********" at bounding box center [422, 327] width 115 height 19
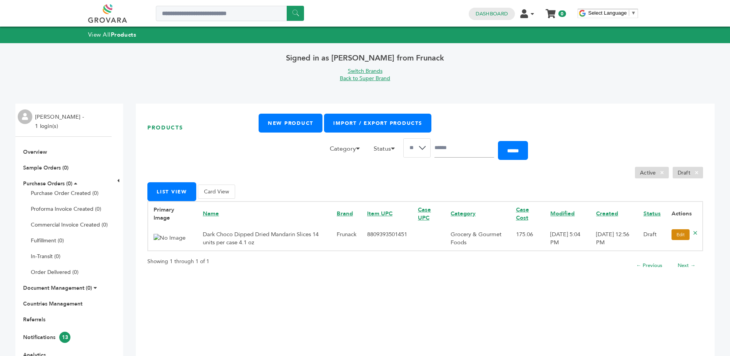
click at [672, 234] on link "Edit" at bounding box center [681, 234] width 18 height 11
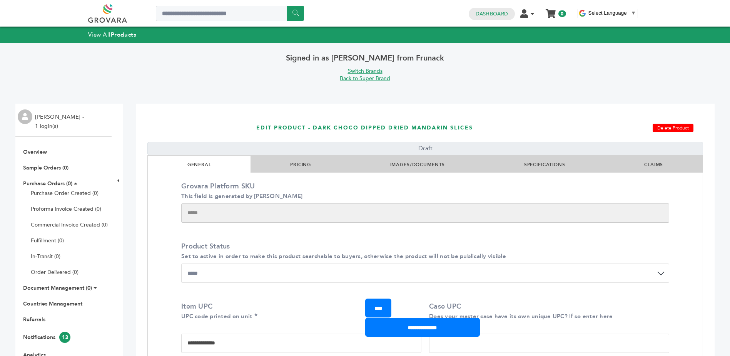
click at [420, 167] on li "IMAGES/DOCUMENTS" at bounding box center [418, 164] width 134 height 17
click at [420, 165] on link "IMAGES/DOCUMENTS" at bounding box center [417, 164] width 55 height 6
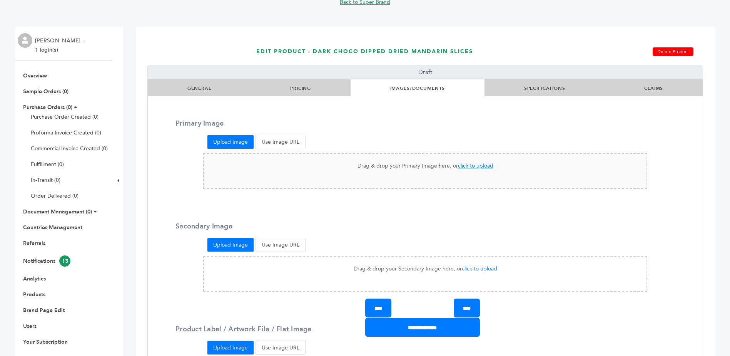
scroll to position [77, 0]
click at [465, 166] on span "click to upload" at bounding box center [475, 164] width 35 height 7
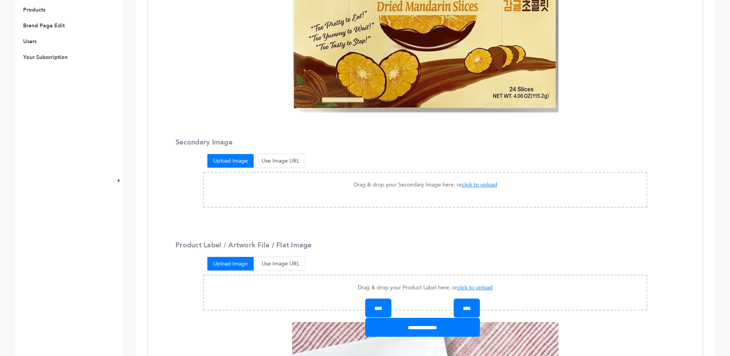
scroll to position [385, 0]
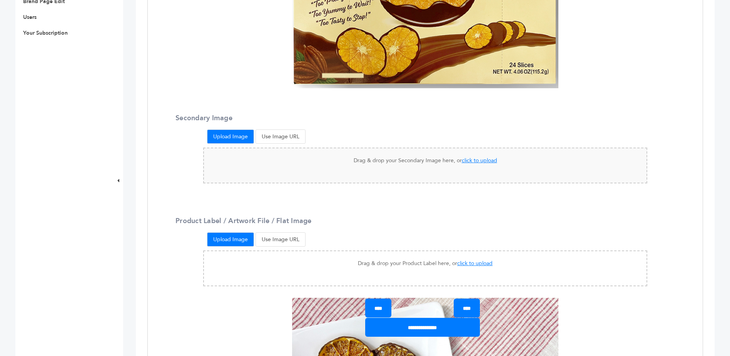
click at [465, 160] on span "click to upload" at bounding box center [479, 160] width 35 height 7
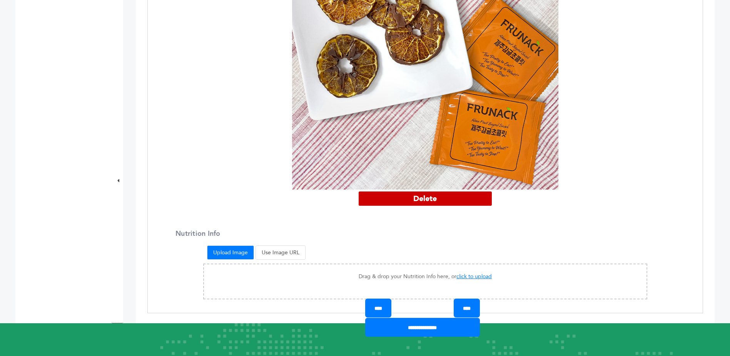
scroll to position [1039, 0]
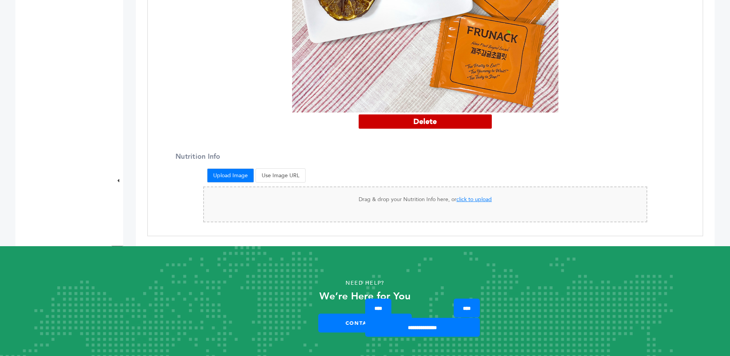
click at [472, 196] on span "click to upload" at bounding box center [474, 199] width 35 height 7
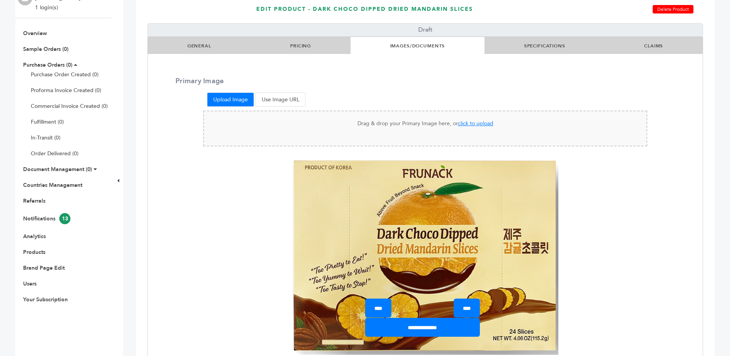
scroll to position [120, 0]
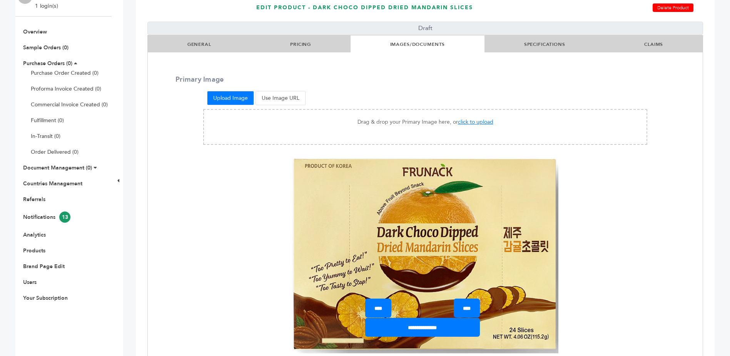
click at [191, 45] on link "GENERAL" at bounding box center [199, 44] width 24 height 6
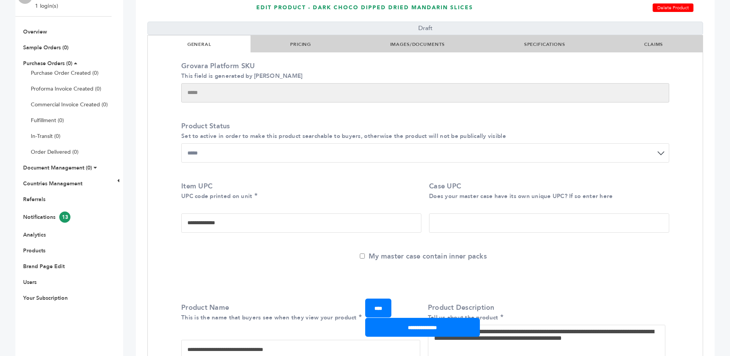
click at [528, 158] on select "**********" at bounding box center [425, 152] width 488 height 19
select select "******"
click at [181, 143] on select "**********" at bounding box center [425, 152] width 488 height 19
click at [410, 45] on link "IMAGES/DOCUMENTS" at bounding box center [417, 44] width 55 height 6
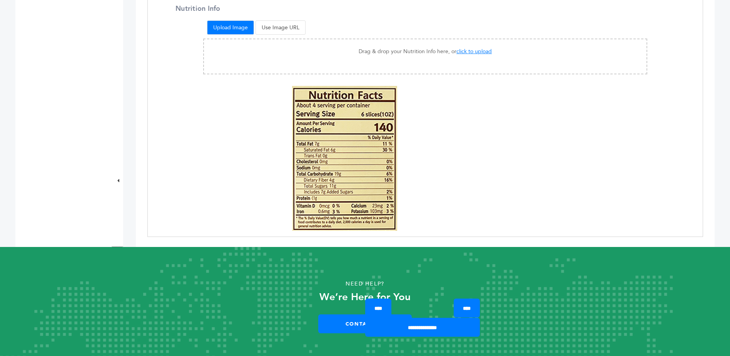
scroll to position [1189, 0]
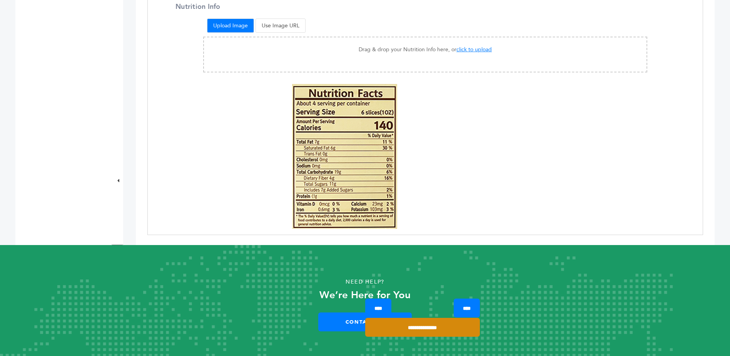
click at [415, 326] on input "**********" at bounding box center [422, 327] width 115 height 19
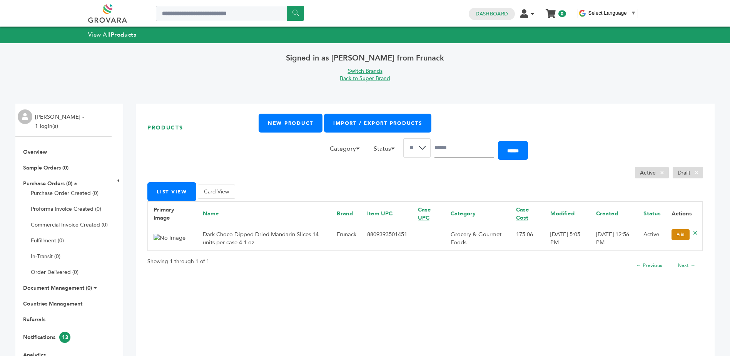
click at [678, 236] on link "Edit" at bounding box center [681, 234] width 18 height 11
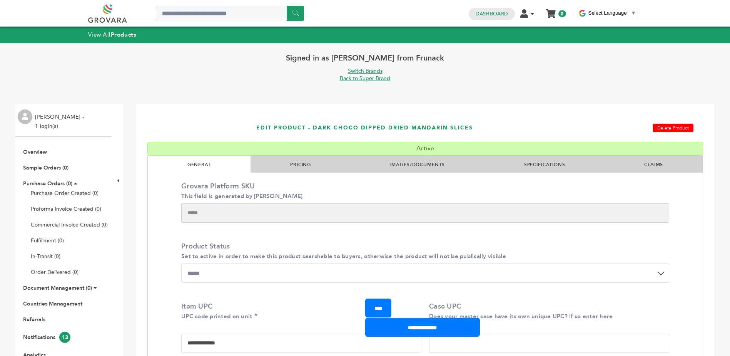
click at [405, 165] on link "IMAGES/DOCUMENTS" at bounding box center [417, 164] width 55 height 6
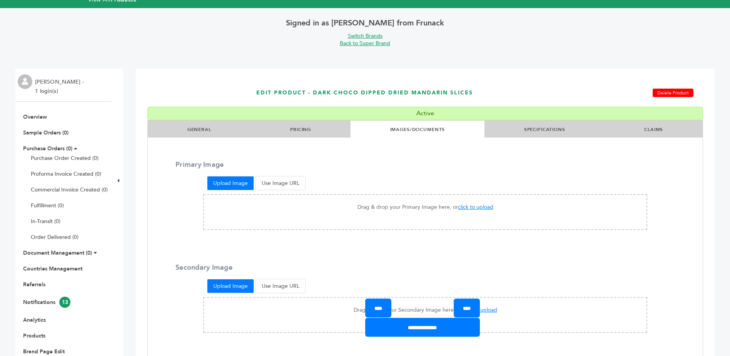
scroll to position [77, 0]
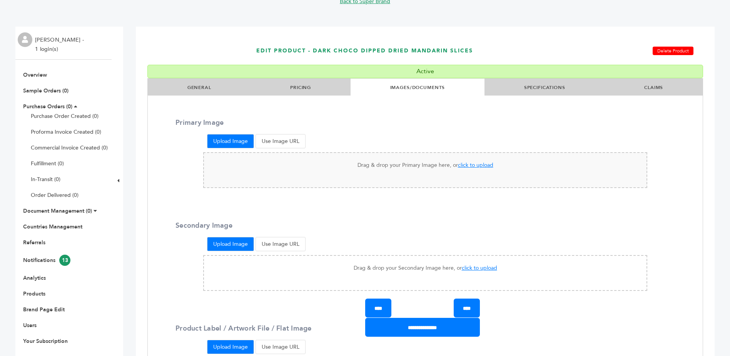
click at [395, 166] on p "Drag & drop your Primary Image here, or click to upload" at bounding box center [425, 165] width 427 height 9
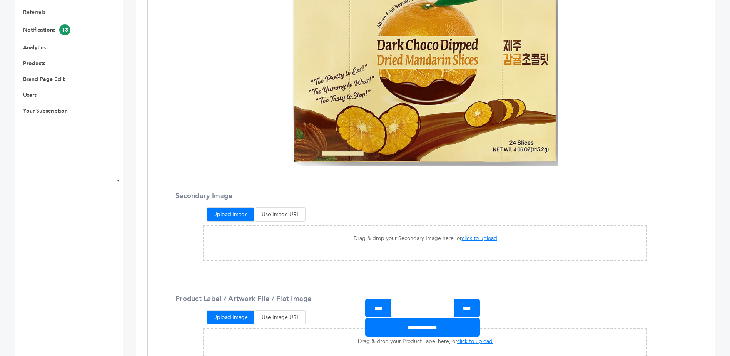
scroll to position [308, 0]
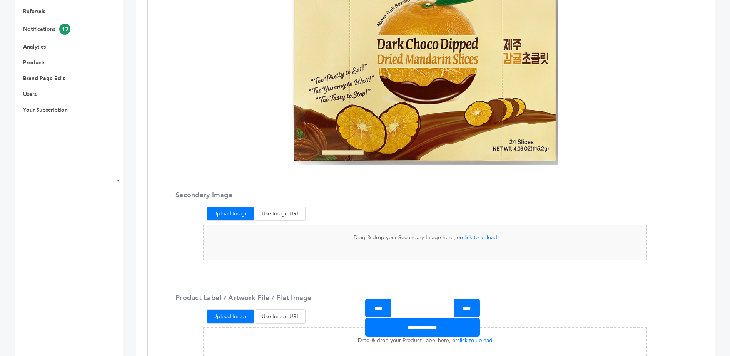
click at [463, 236] on span "click to upload" at bounding box center [479, 237] width 35 height 7
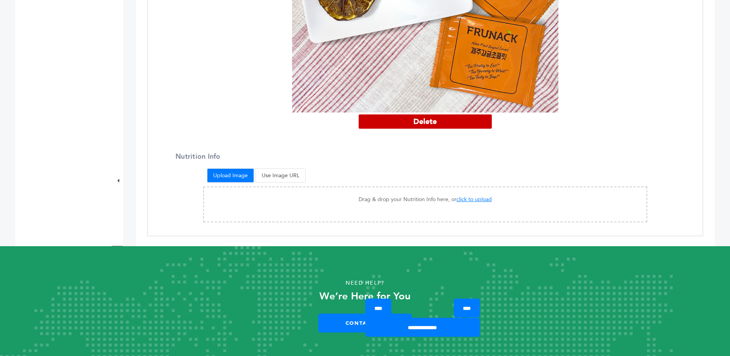
scroll to position [1042, 0]
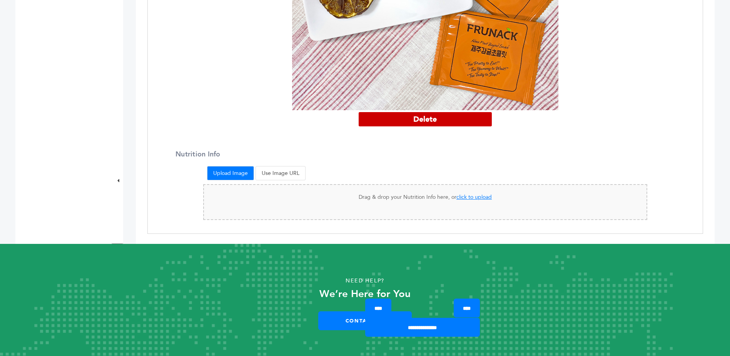
click at [465, 193] on span "click to upload" at bounding box center [474, 196] width 35 height 7
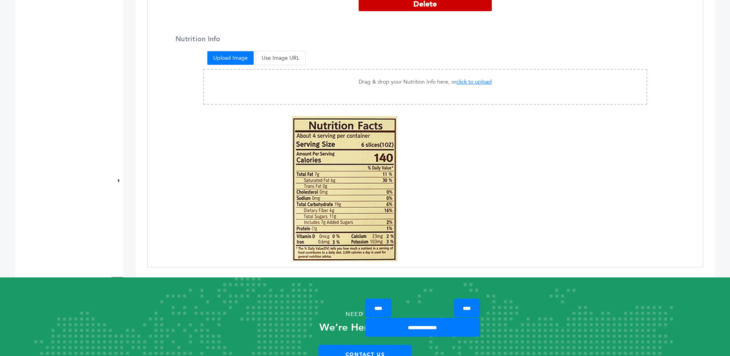
scroll to position [1157, 0]
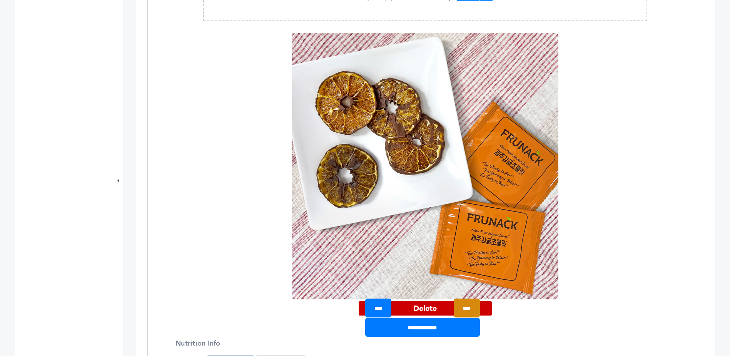
click at [460, 308] on input "****" at bounding box center [467, 307] width 26 height 19
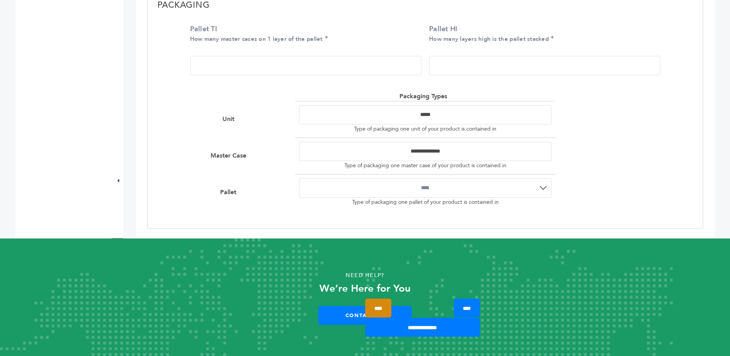
click at [382, 309] on input "****" at bounding box center [378, 307] width 26 height 19
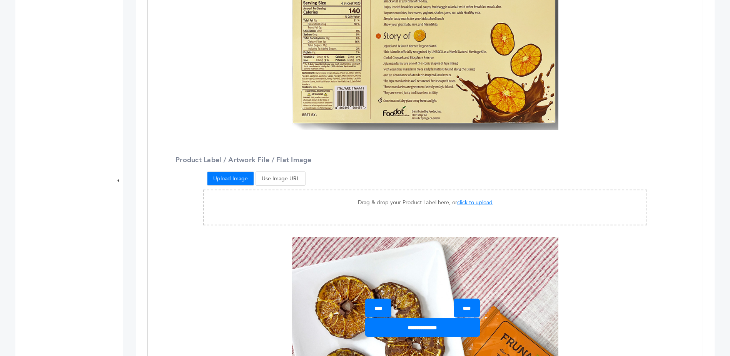
click at [438, 149] on div "Primary Image Upload Image Use Image URL Drag & drop your Primary Image here, o…" at bounding box center [425, 160] width 555 height 1229
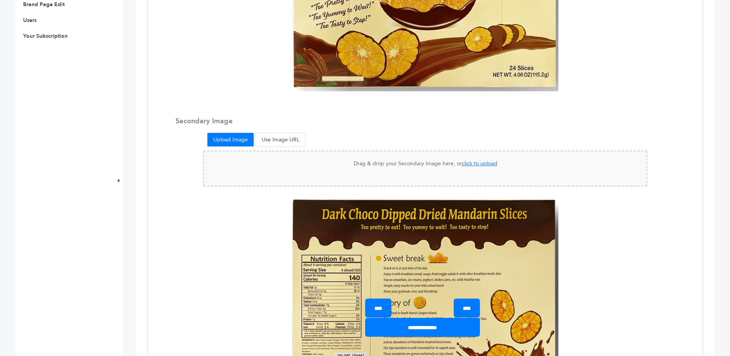
scroll to position [379, 0]
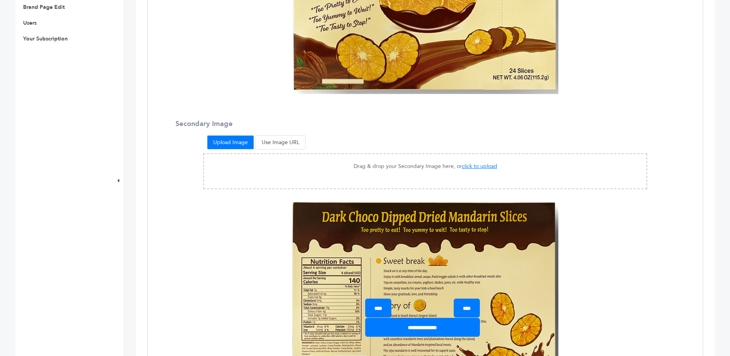
click at [298, 142] on button "Use Image URL" at bounding box center [281, 142] width 50 height 14
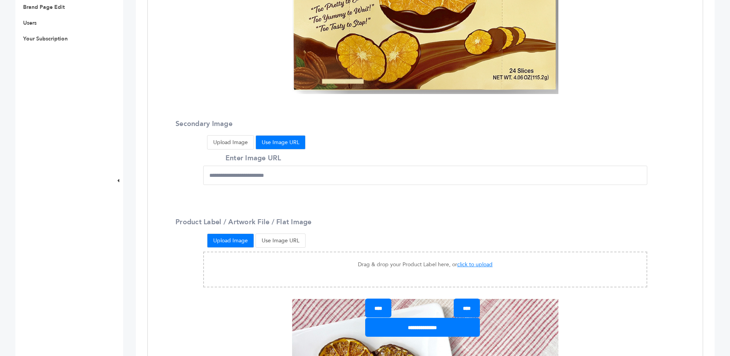
click at [240, 145] on button "Upload Image" at bounding box center [230, 142] width 47 height 14
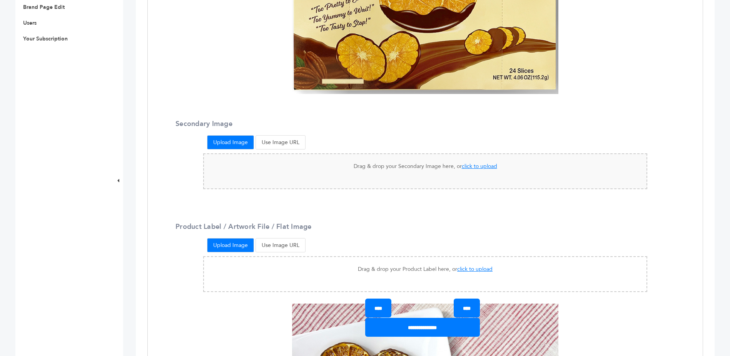
click at [476, 164] on span "click to upload" at bounding box center [479, 165] width 35 height 7
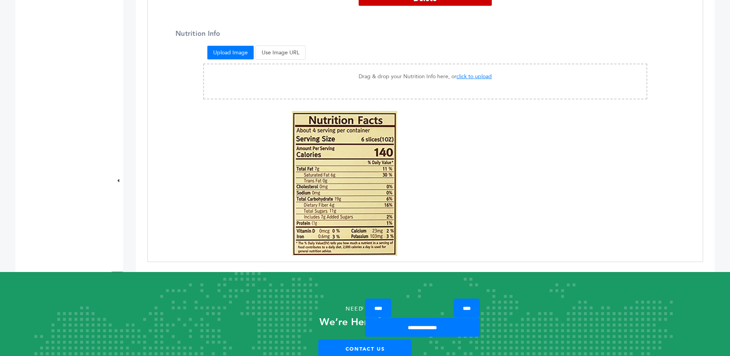
scroll to position [1190, 0]
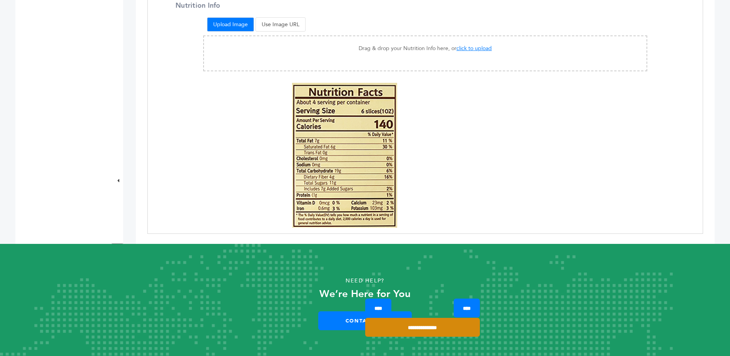
click at [425, 329] on input "**********" at bounding box center [422, 327] width 115 height 19
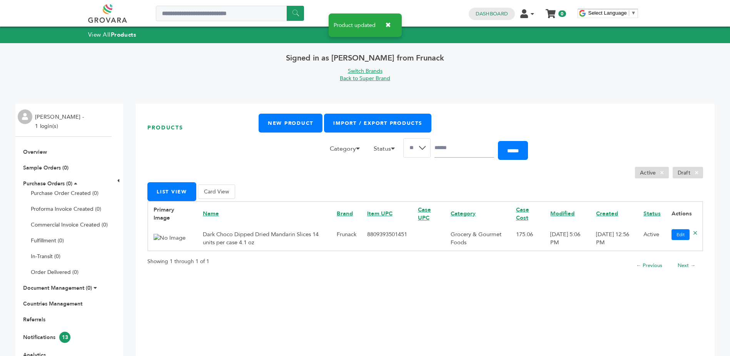
click at [158, 238] on img at bounding box center [170, 238] width 32 height 8
click at [164, 219] on th "Primary Image" at bounding box center [173, 213] width 50 height 24
click at [216, 187] on button "Card View" at bounding box center [216, 191] width 37 height 14
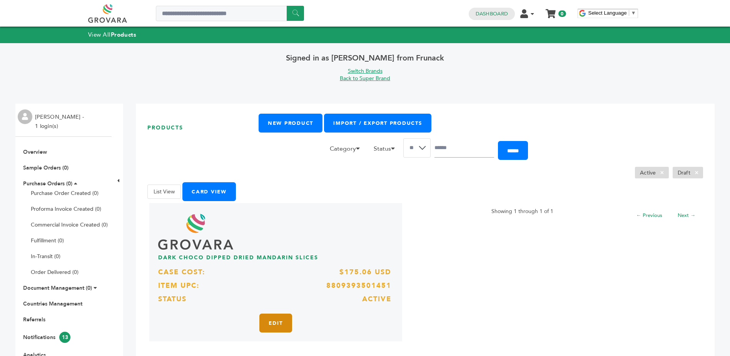
click at [267, 323] on link "Edit" at bounding box center [275, 322] width 32 height 19
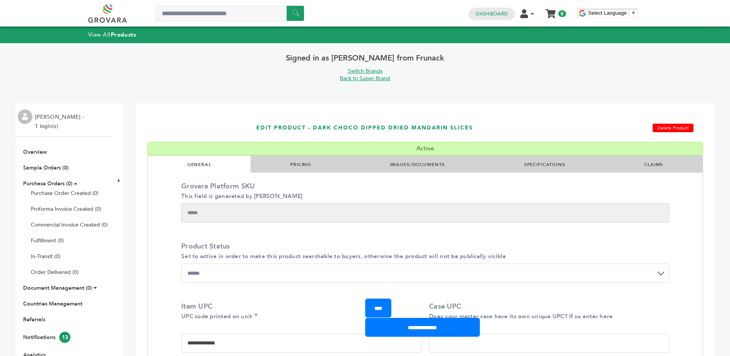
click at [420, 167] on link "IMAGES/DOCUMENTS" at bounding box center [417, 164] width 55 height 6
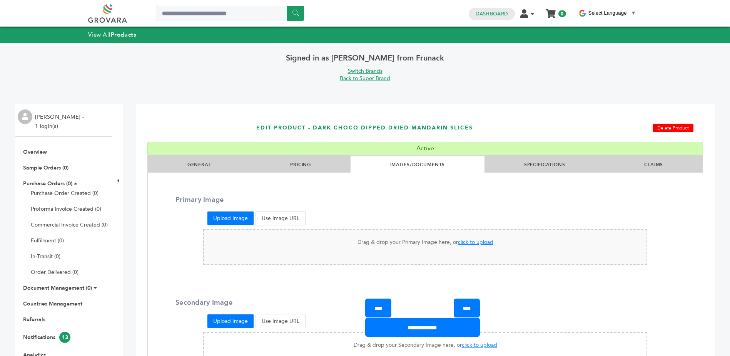
scroll to position [38, 0]
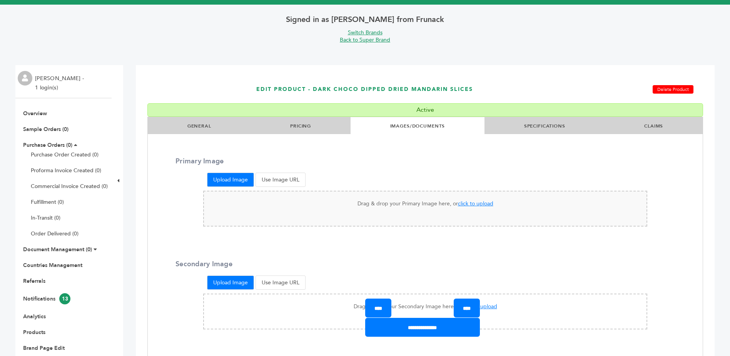
click at [470, 204] on span "click to upload" at bounding box center [475, 203] width 35 height 7
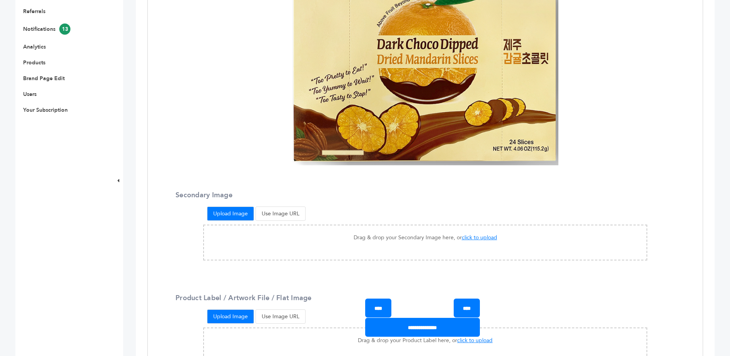
scroll to position [462, 0]
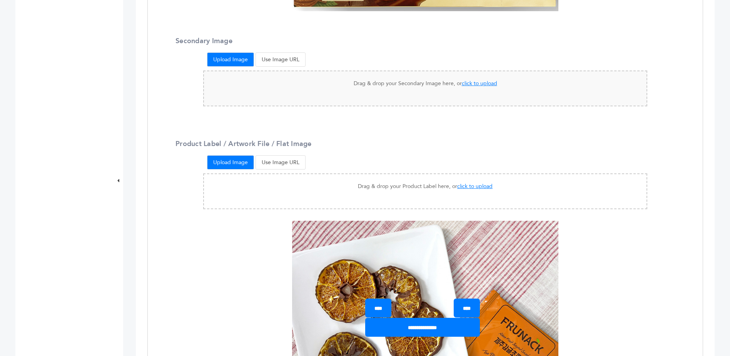
click at [480, 81] on span "click to upload" at bounding box center [479, 83] width 35 height 7
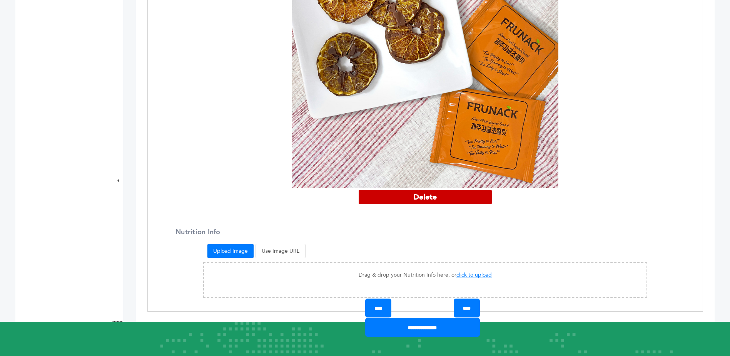
scroll to position [1001, 0]
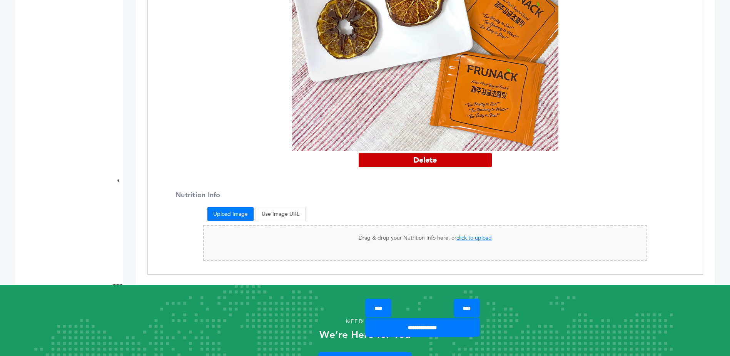
click at [462, 234] on span "click to upload" at bounding box center [474, 237] width 35 height 7
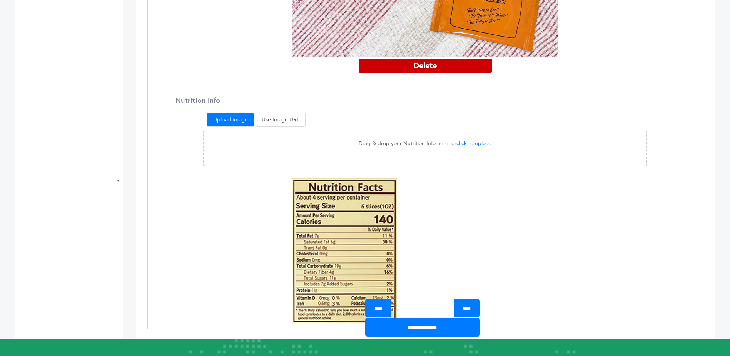
scroll to position [1190, 0]
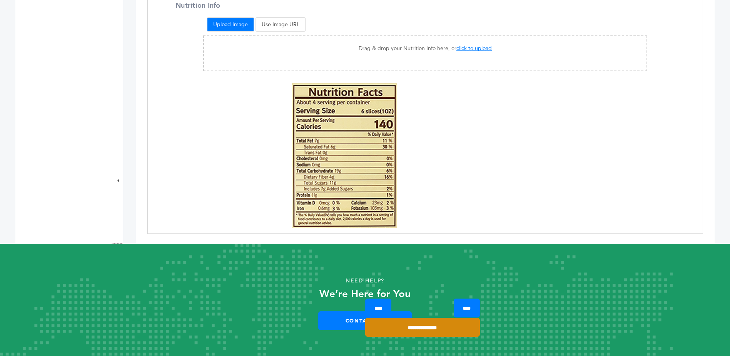
click at [420, 326] on input "**********" at bounding box center [422, 327] width 115 height 19
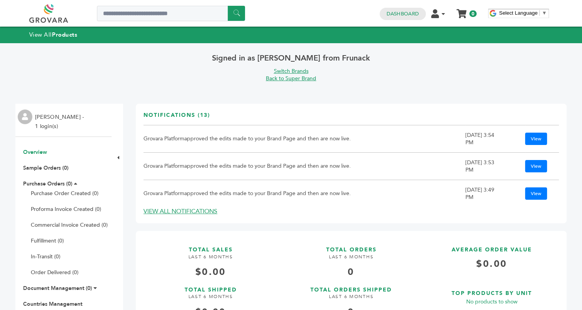
click at [298, 79] on link "Back to Super Brand" at bounding box center [291, 78] width 50 height 7
